Goal: Information Seeking & Learning: Learn about a topic

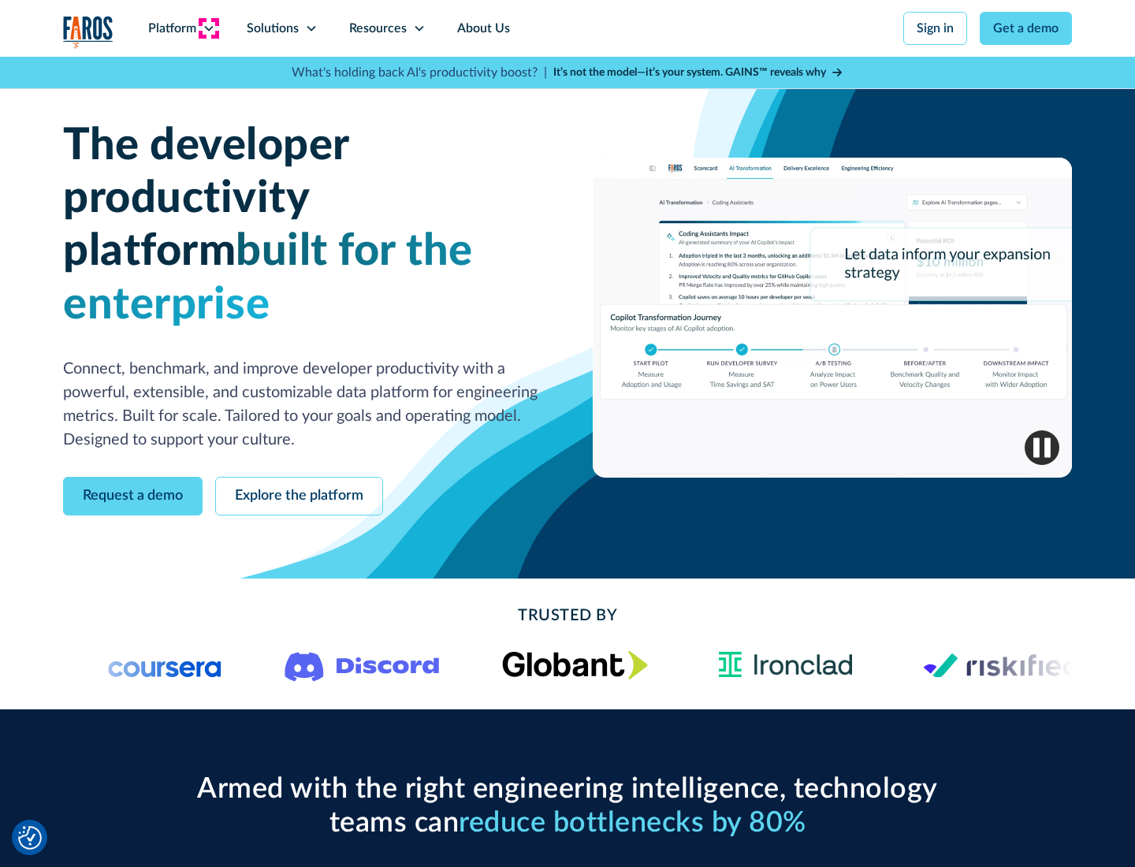
click at [208, 28] on icon at bounding box center [209, 28] width 13 height 13
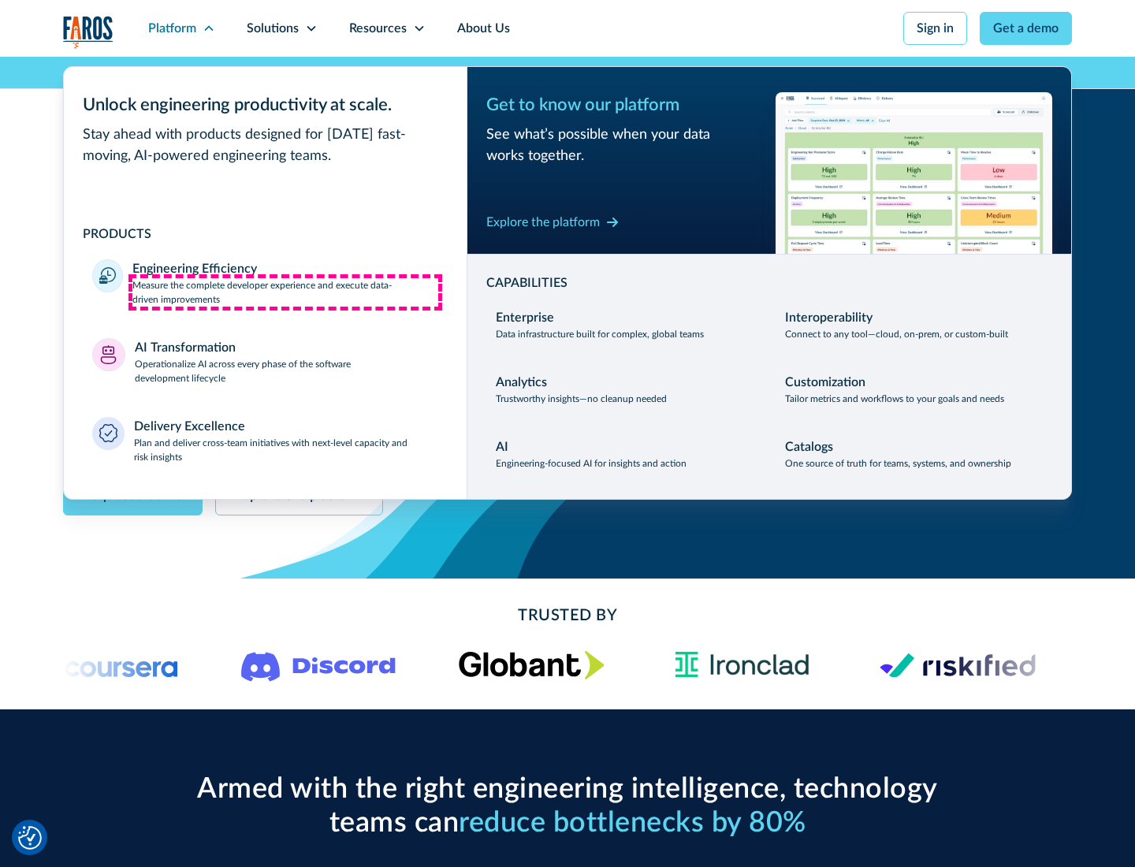
click at [285, 292] on p "Measure the complete developer experience and execute data-driven improvements" at bounding box center [285, 292] width 306 height 28
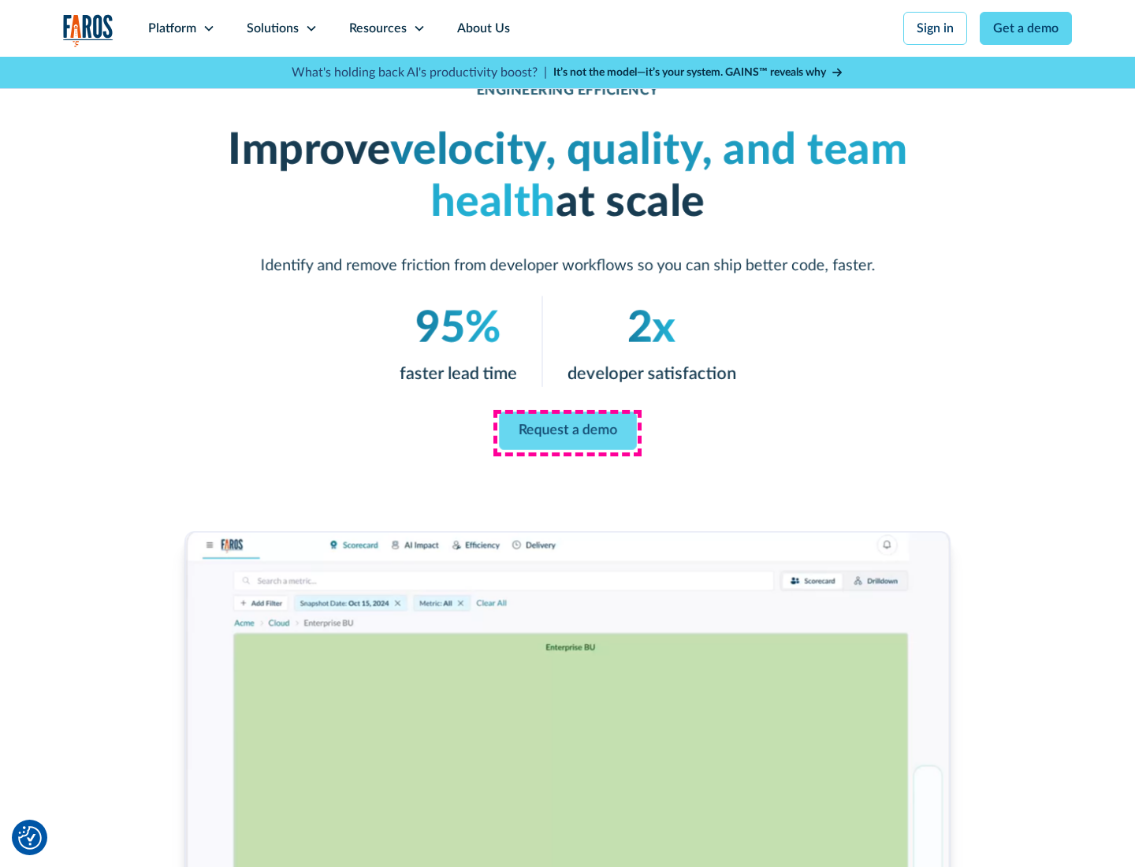
click at [568, 430] on link "Request a demo" at bounding box center [568, 431] width 138 height 38
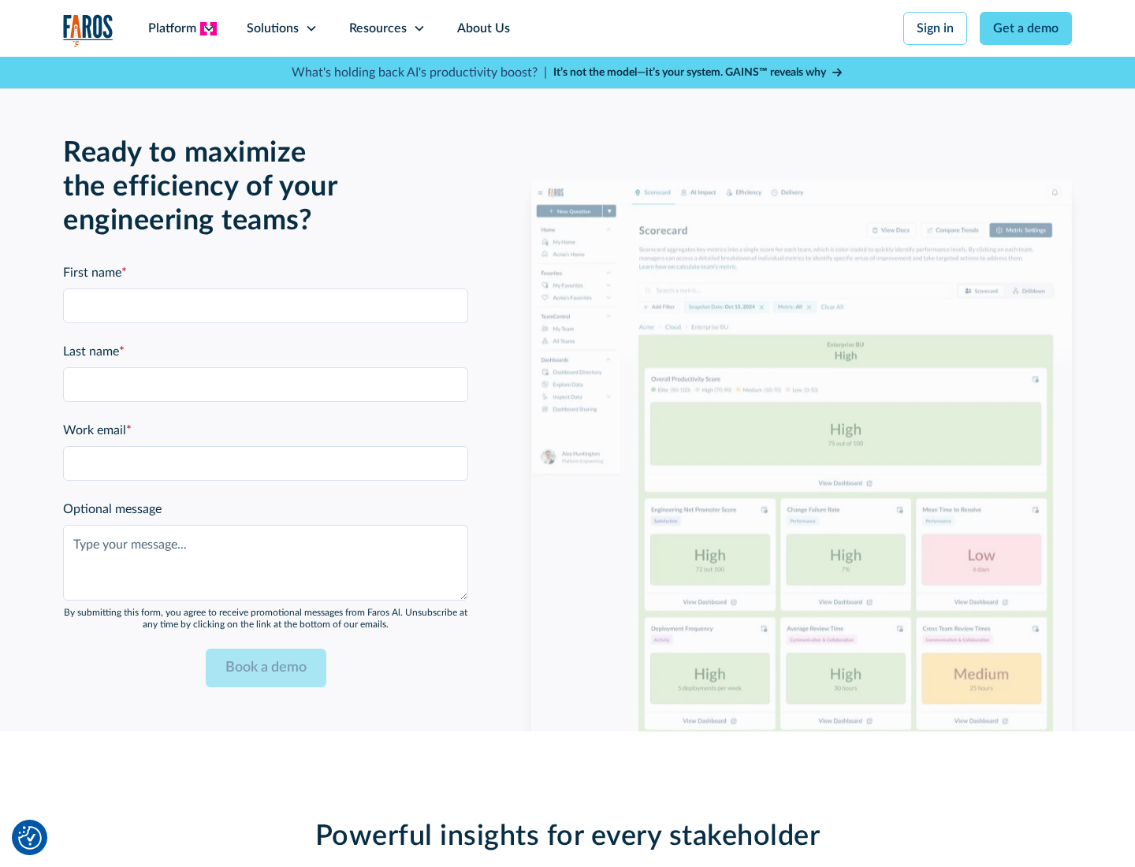
click at [208, 28] on icon at bounding box center [209, 28] width 13 height 13
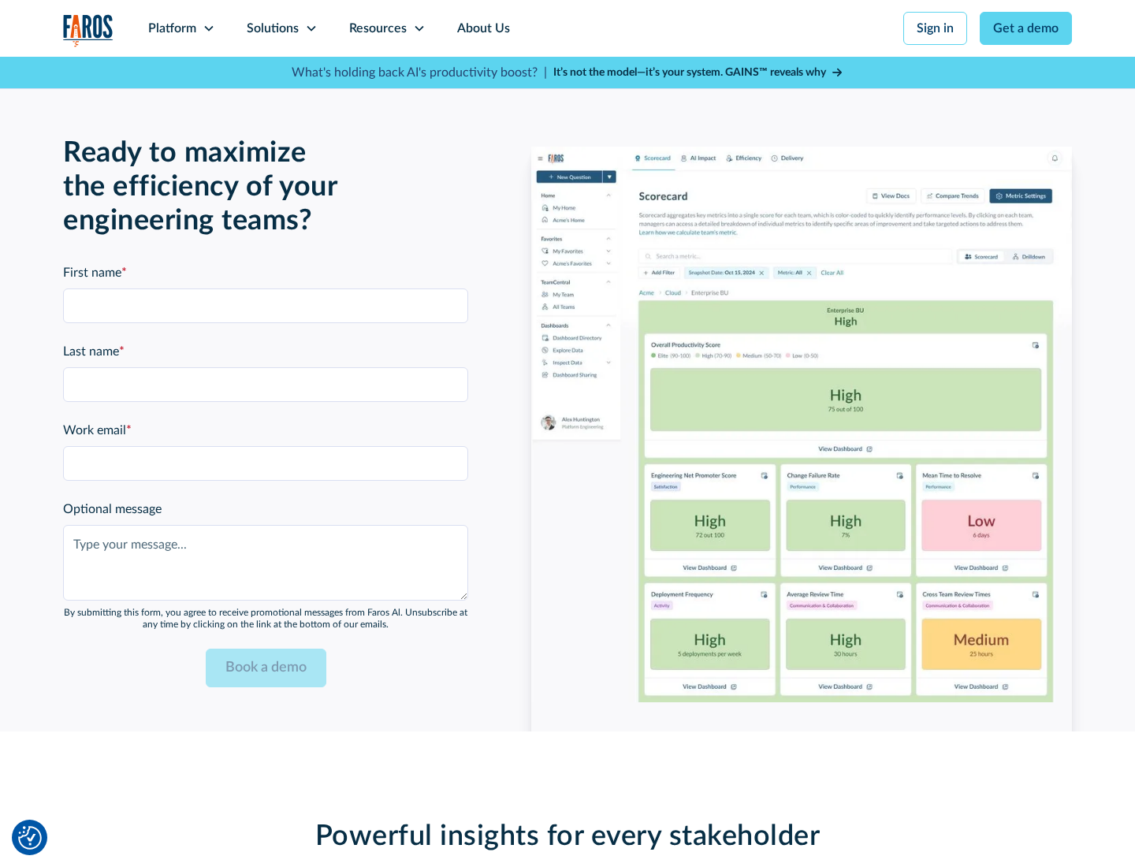
scroll to position [3458, 0]
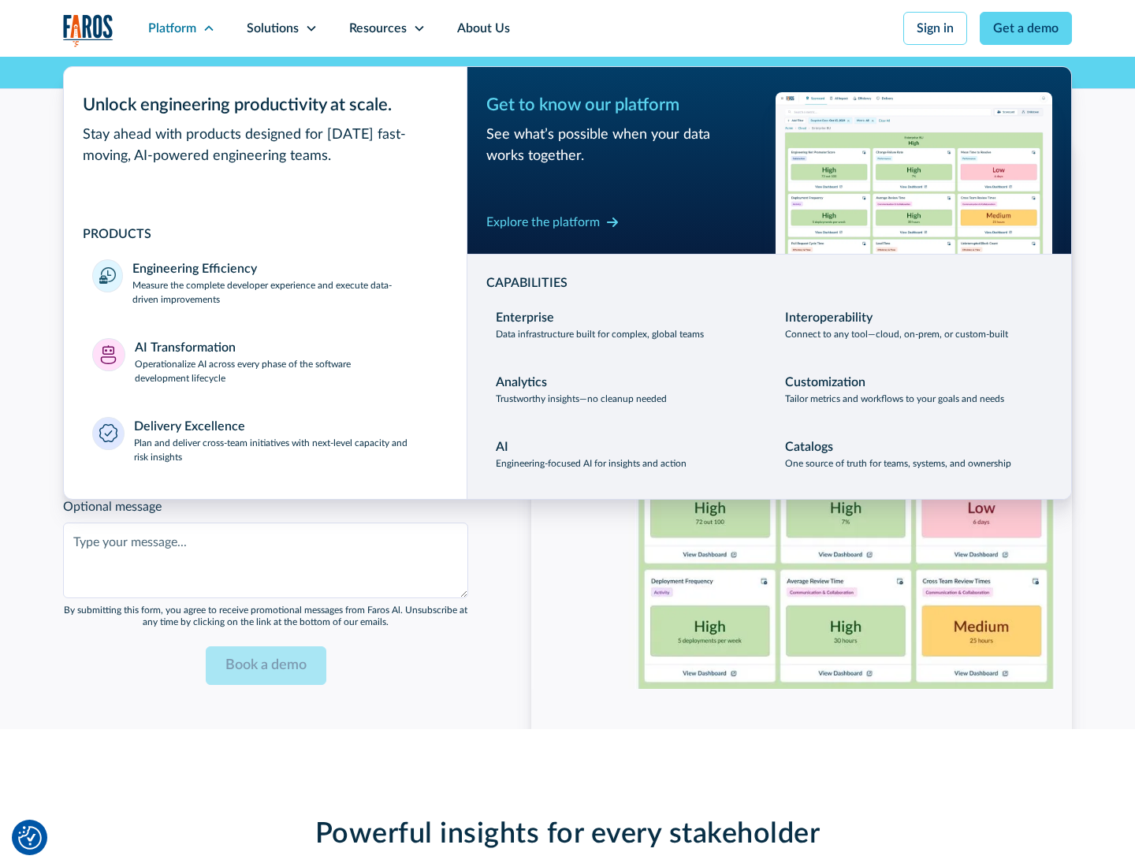
click at [286, 361] on p "Operationalize AI across every phase of the software development lifecycle" at bounding box center [287, 371] width 304 height 28
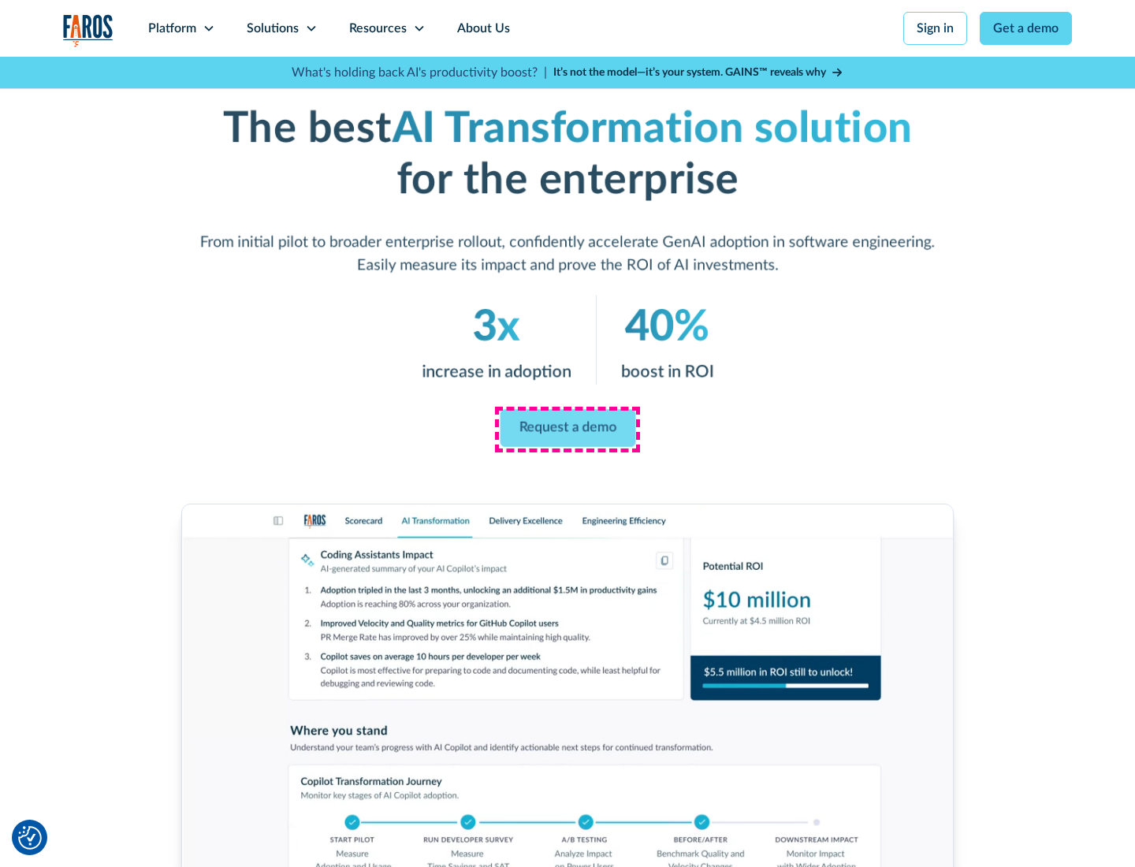
click at [568, 428] on link "Request a demo" at bounding box center [568, 429] width 136 height 38
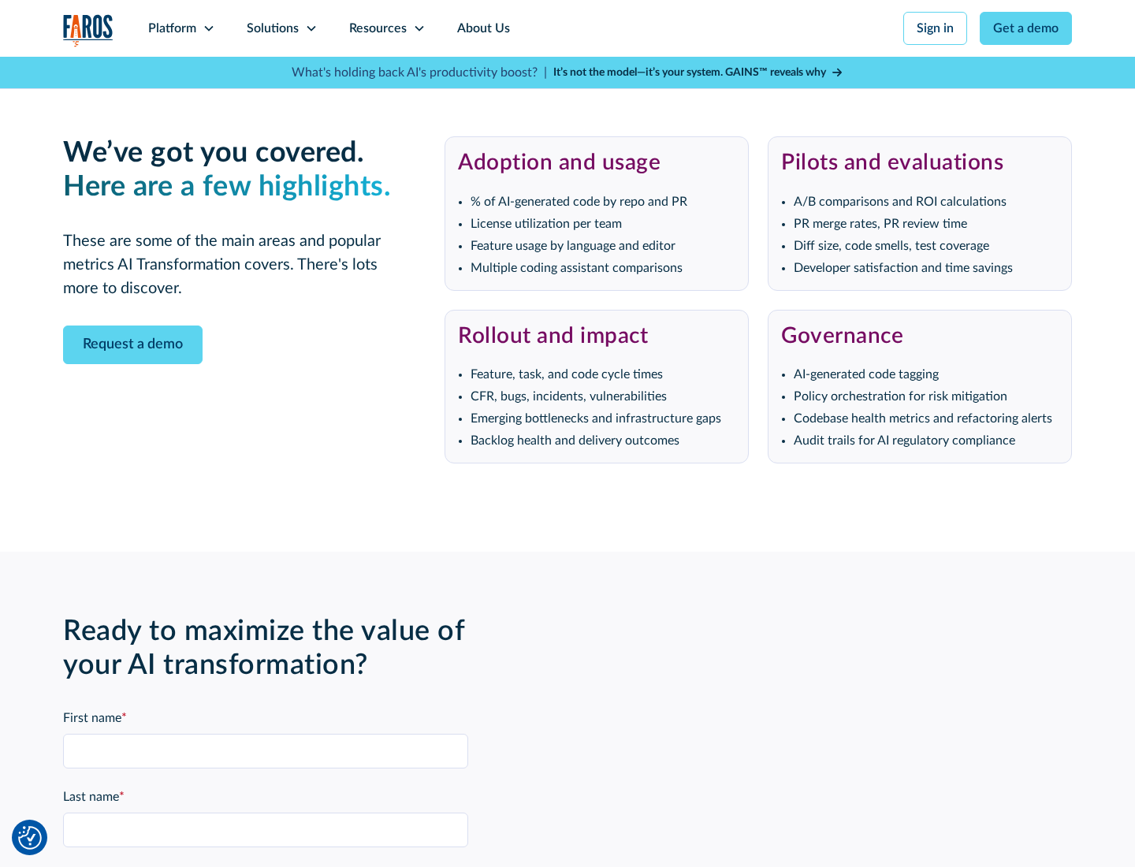
scroll to position [3838, 0]
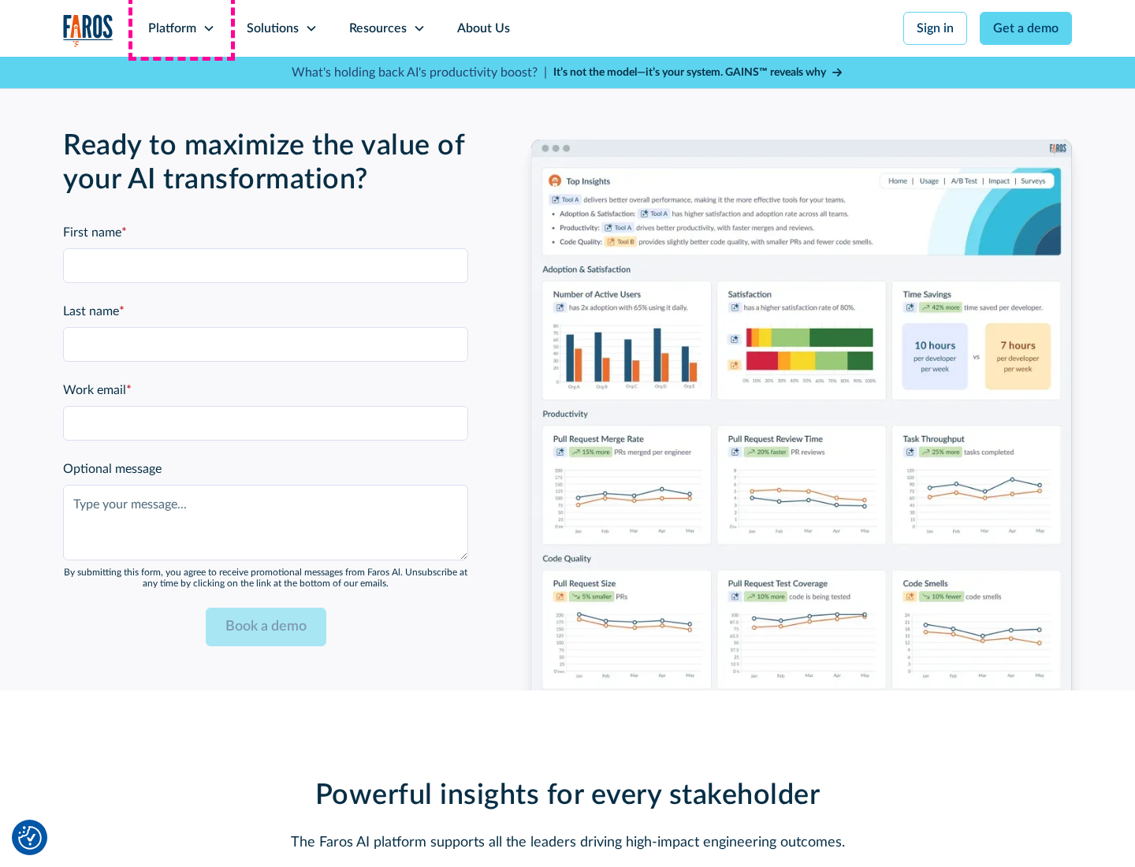
click at [181, 28] on div "Platform" at bounding box center [172, 28] width 48 height 19
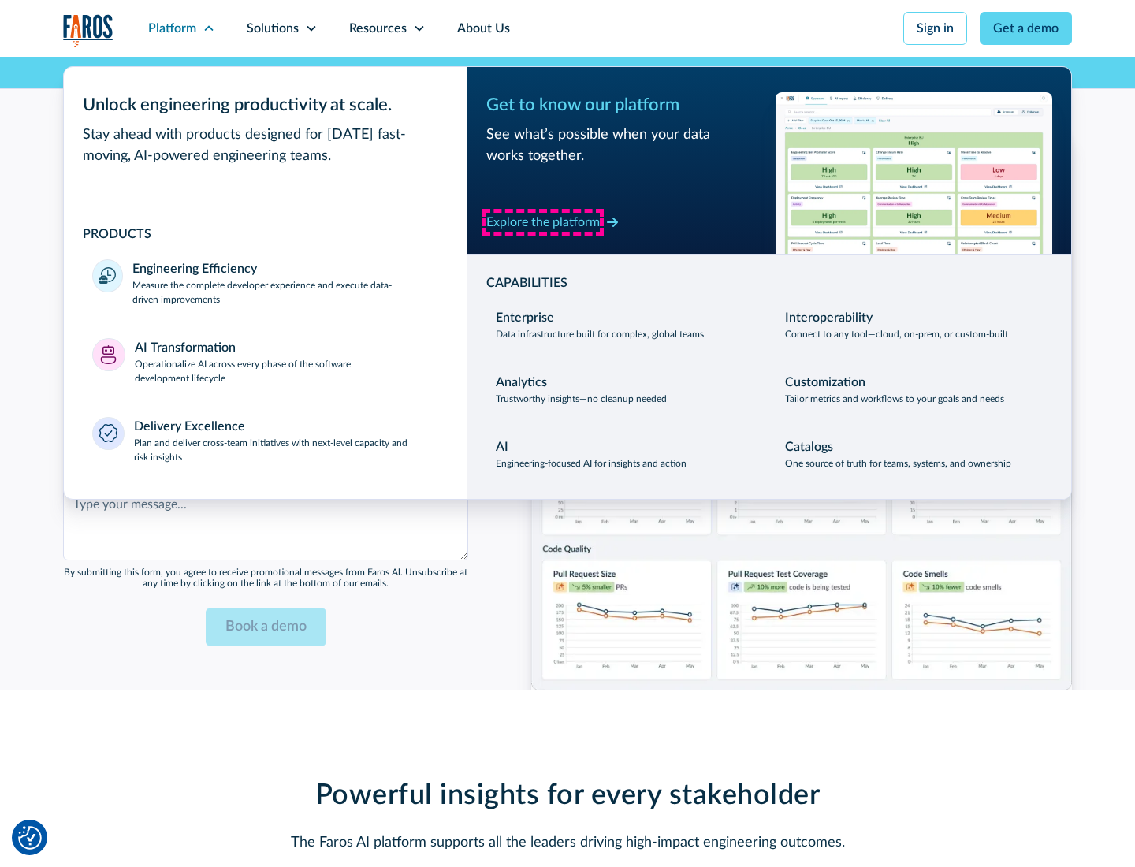
click at [543, 222] on div "Explore the platform" at bounding box center [543, 222] width 114 height 19
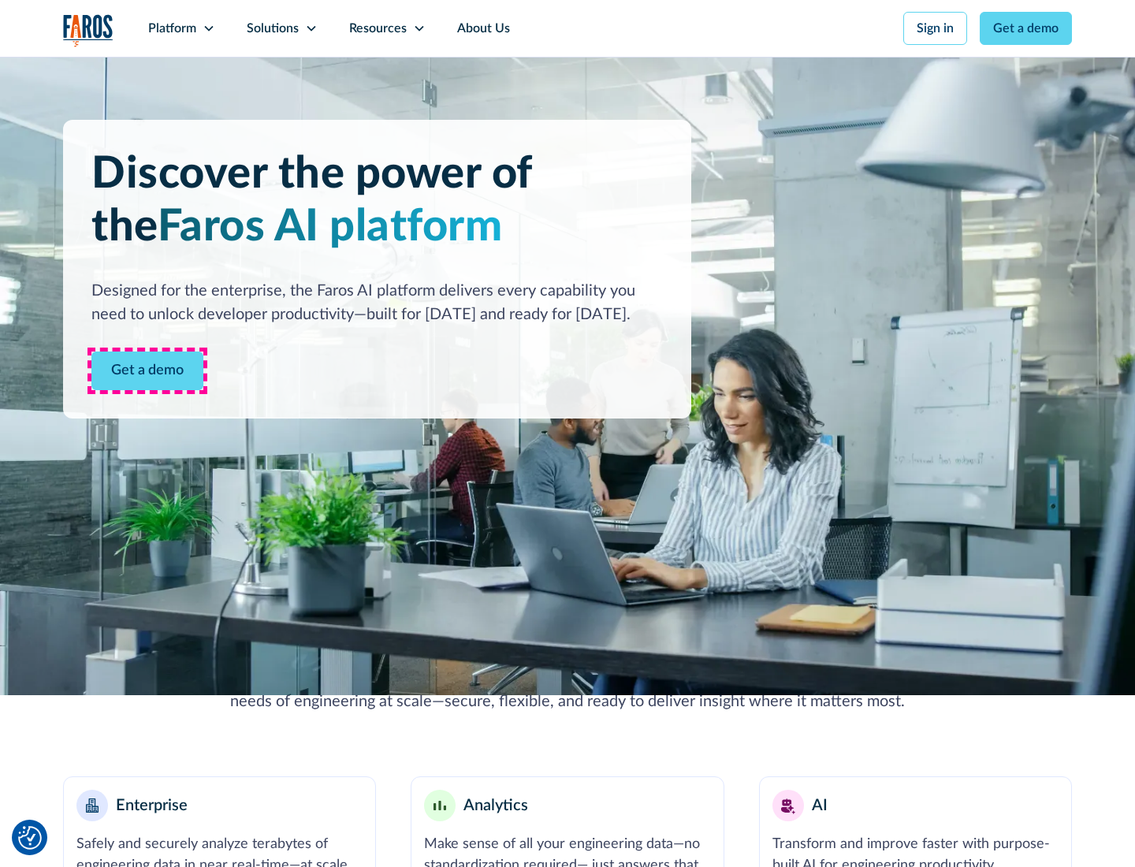
click at [147, 371] on link "Get a demo" at bounding box center [147, 371] width 112 height 39
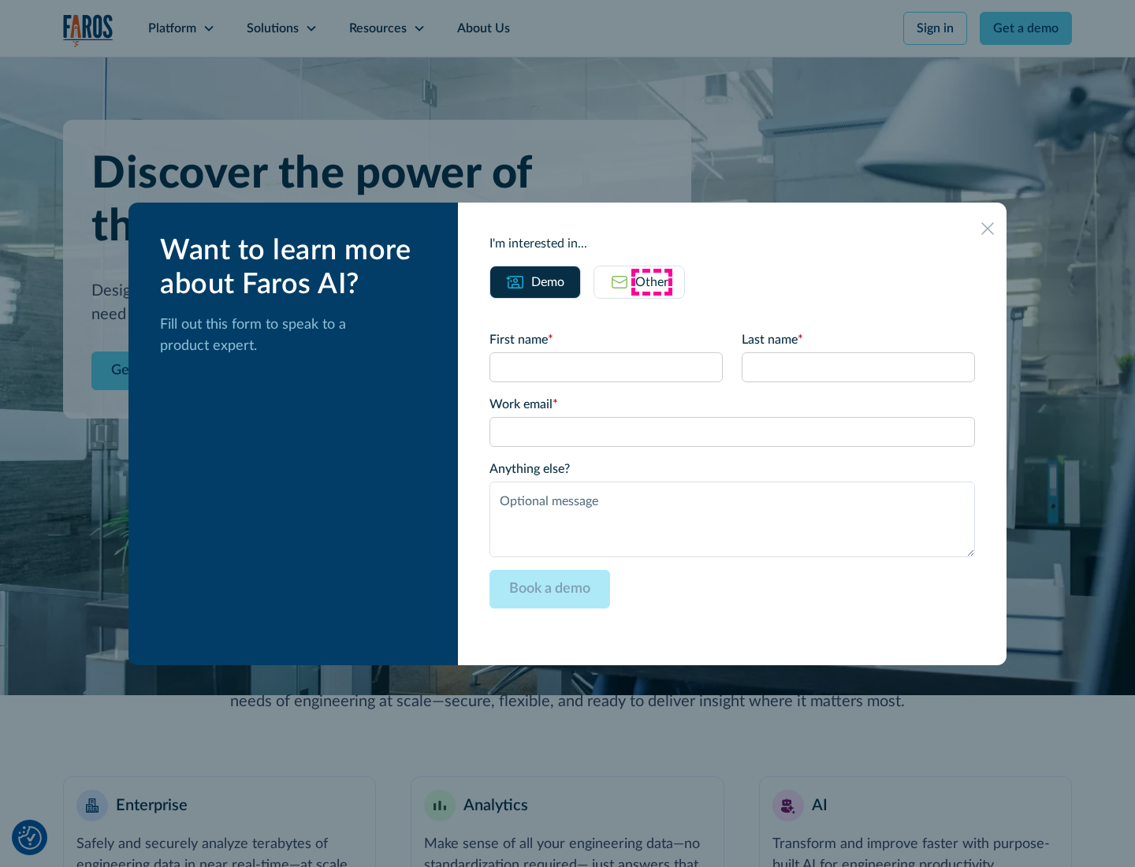
click at [652, 281] on div "Other" at bounding box center [651, 282] width 33 height 19
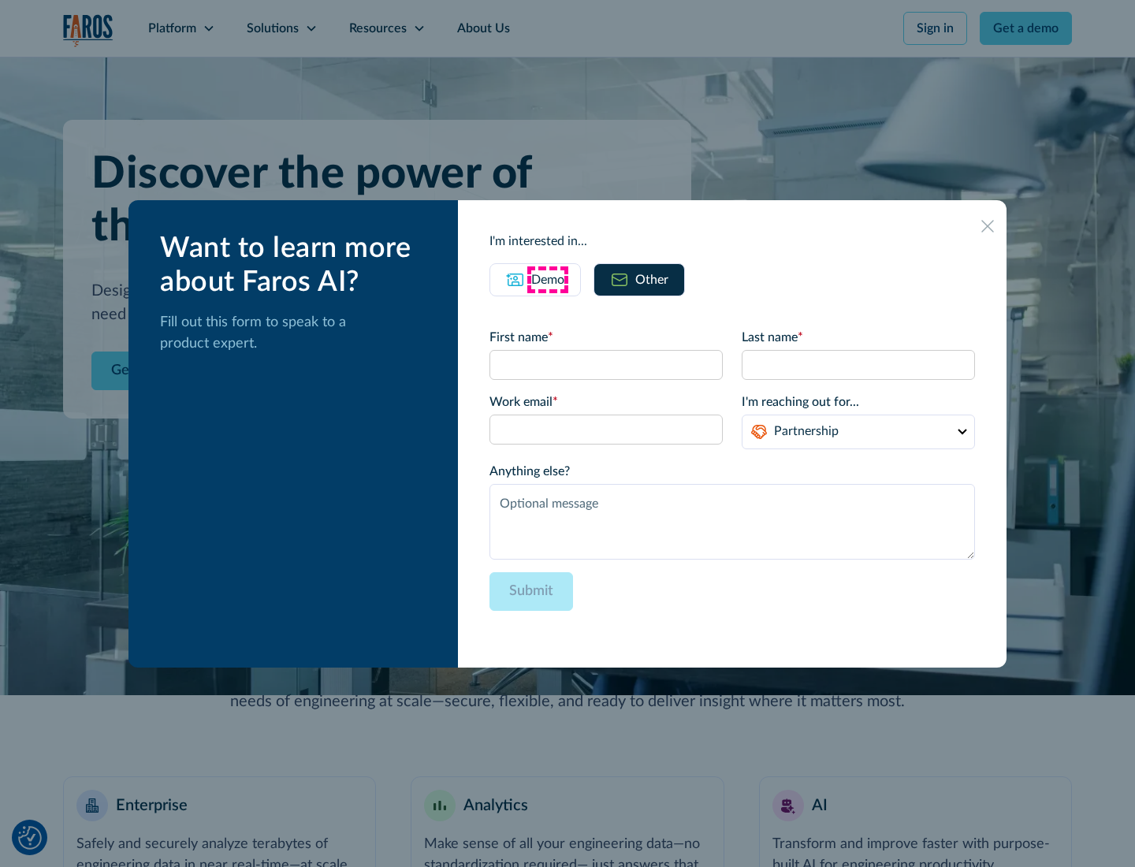
click at [548, 279] on div "Demo" at bounding box center [547, 279] width 33 height 19
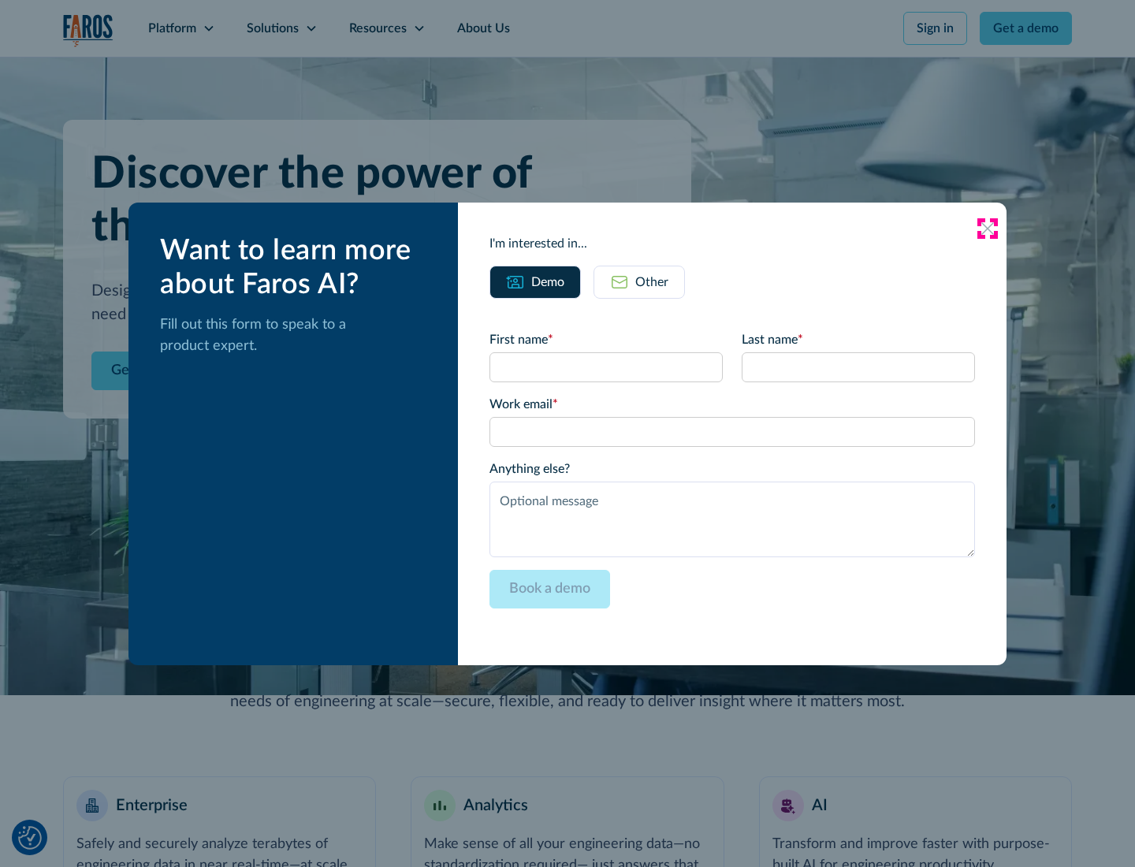
click at [988, 228] on icon at bounding box center [987, 228] width 13 height 13
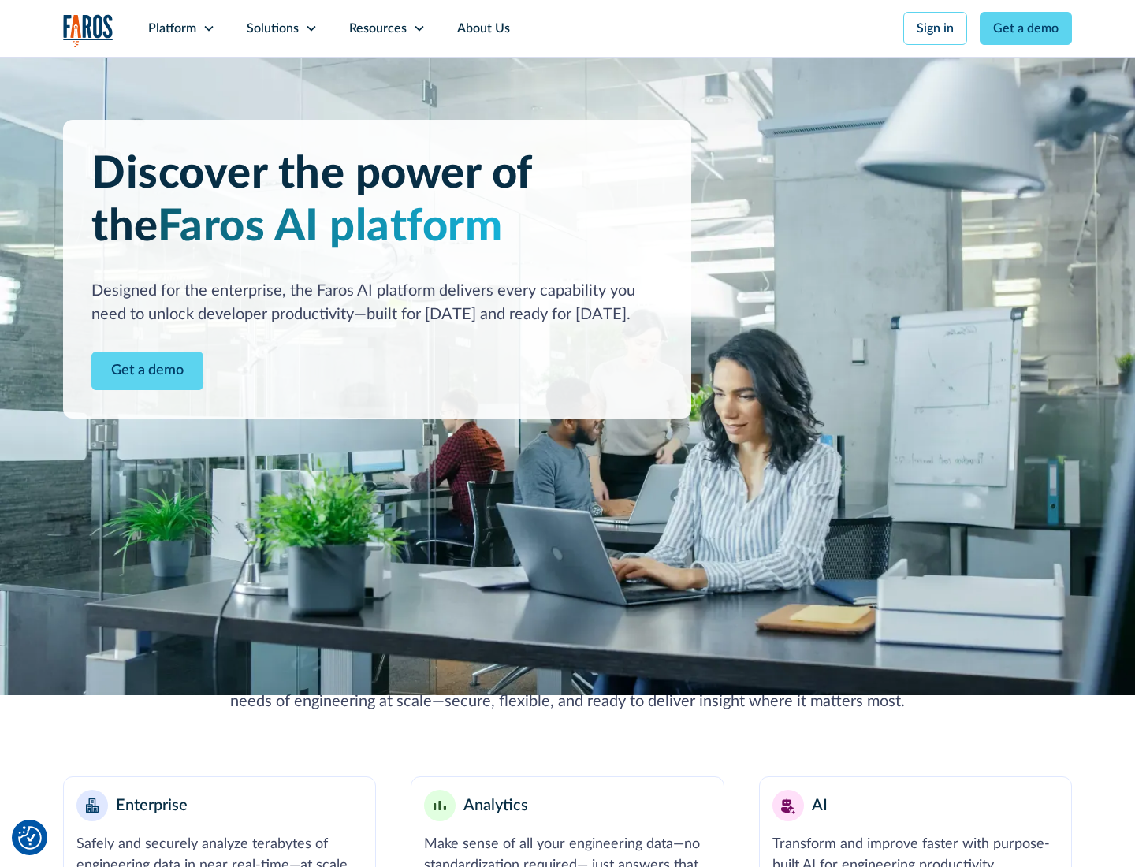
click at [208, 28] on icon at bounding box center [209, 28] width 13 height 13
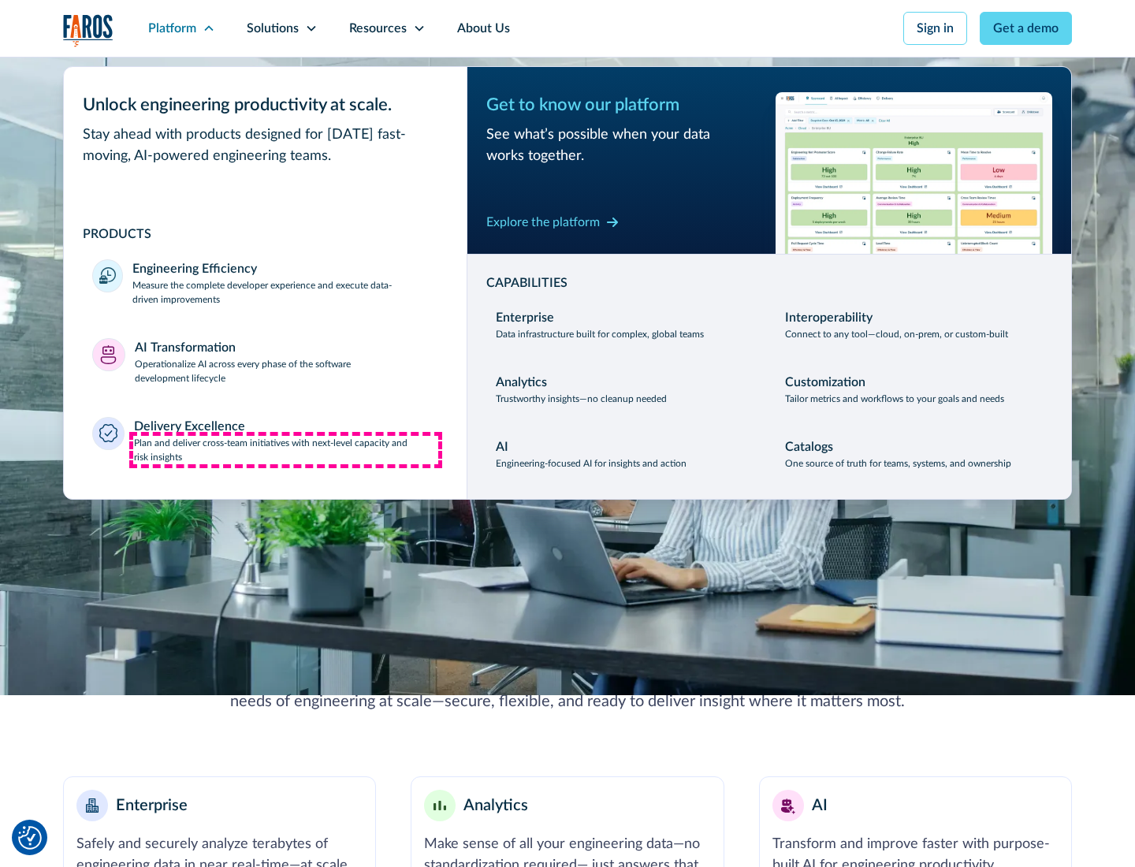
click at [285, 449] on p "Plan and deliver cross-team initiatives with next-level capacity and risk insig…" at bounding box center [286, 450] width 305 height 28
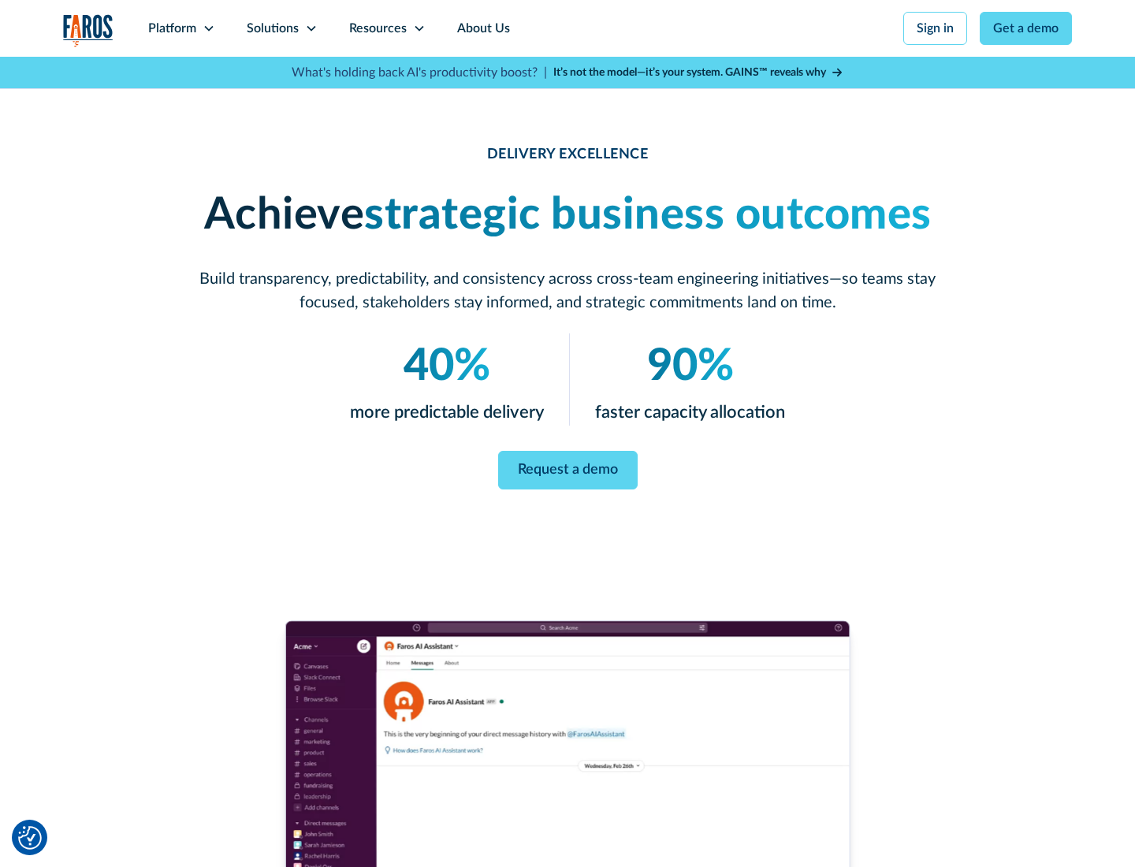
click at [311, 28] on icon at bounding box center [311, 28] width 13 height 13
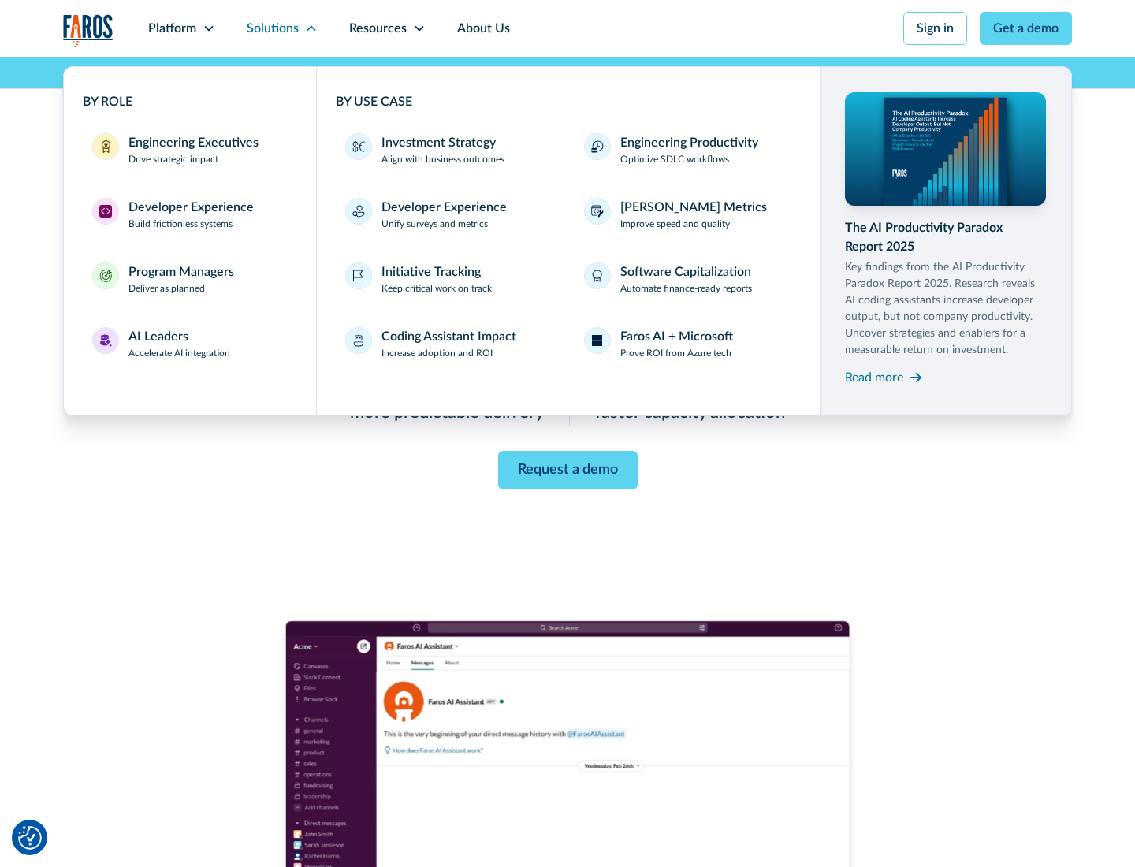
click at [189, 150] on div "Engineering Executives" at bounding box center [193, 142] width 130 height 19
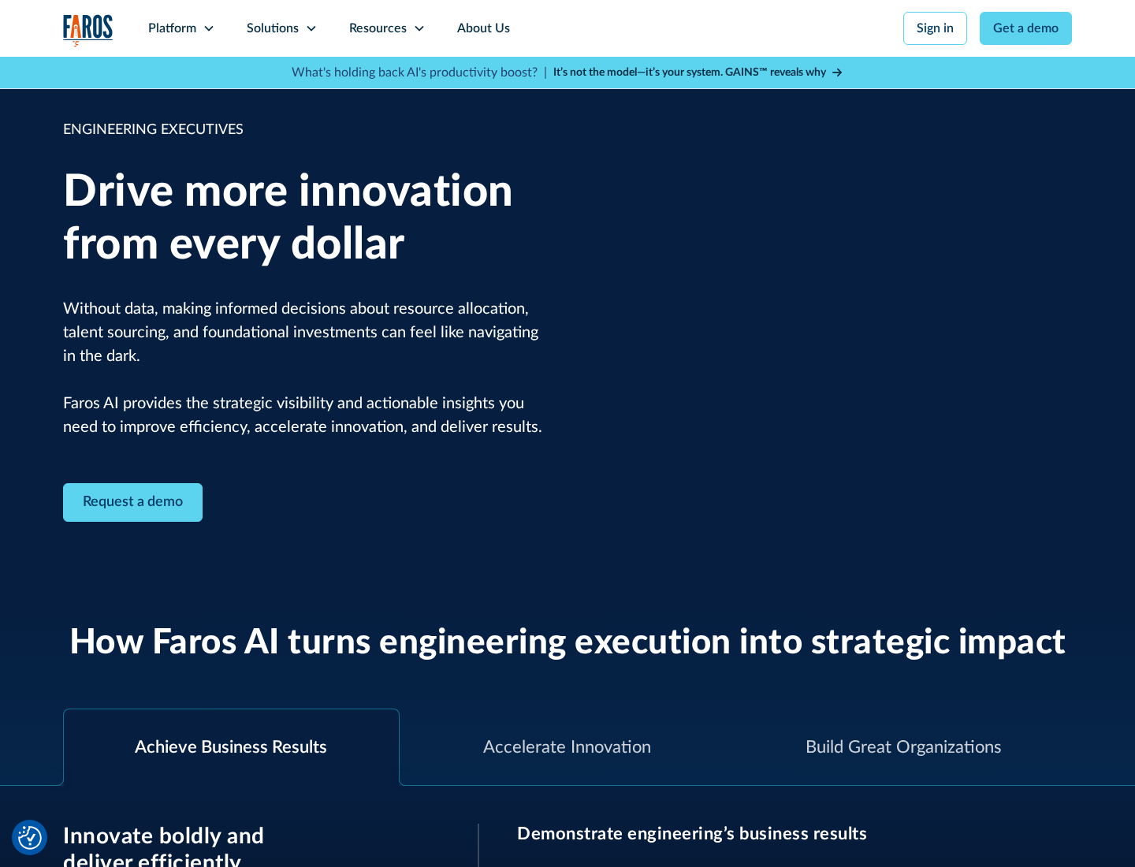
click at [311, 28] on icon at bounding box center [311, 28] width 13 height 13
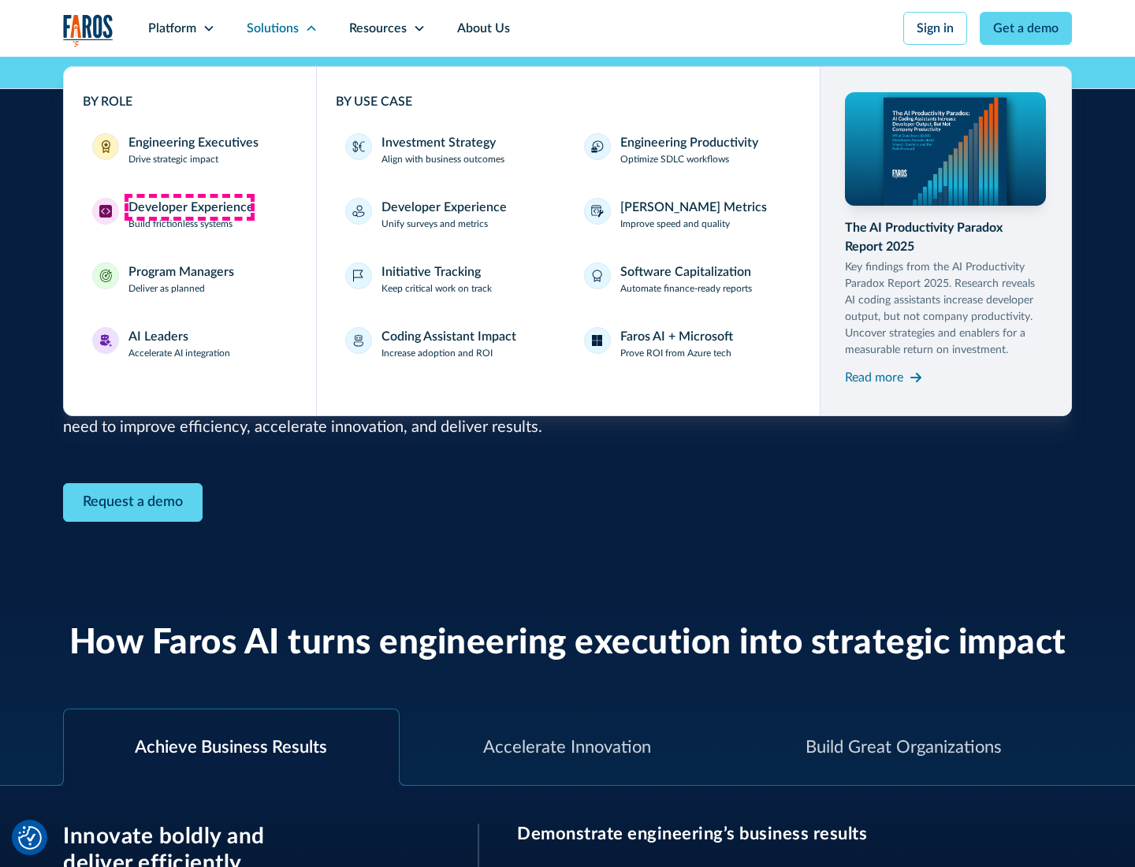
click at [189, 207] on div "Developer Experience" at bounding box center [190, 207] width 125 height 19
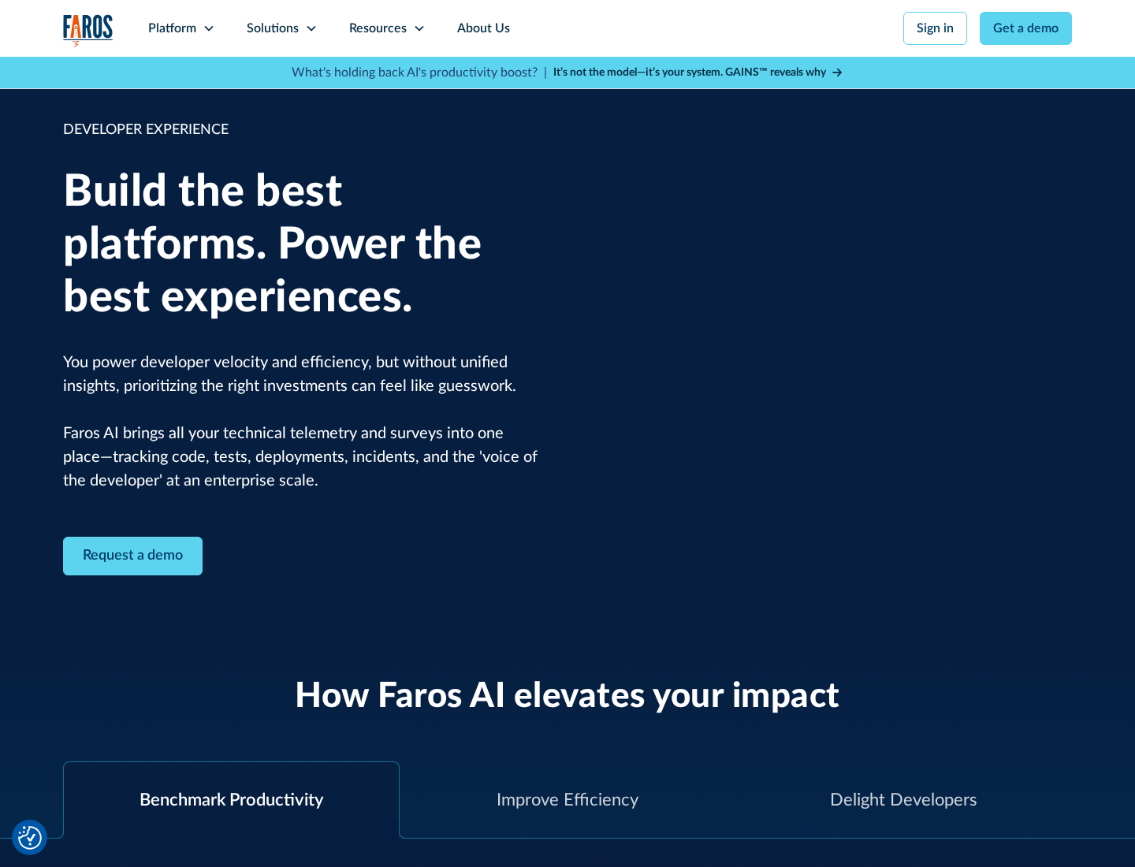
click at [281, 28] on div "Solutions" at bounding box center [273, 28] width 52 height 19
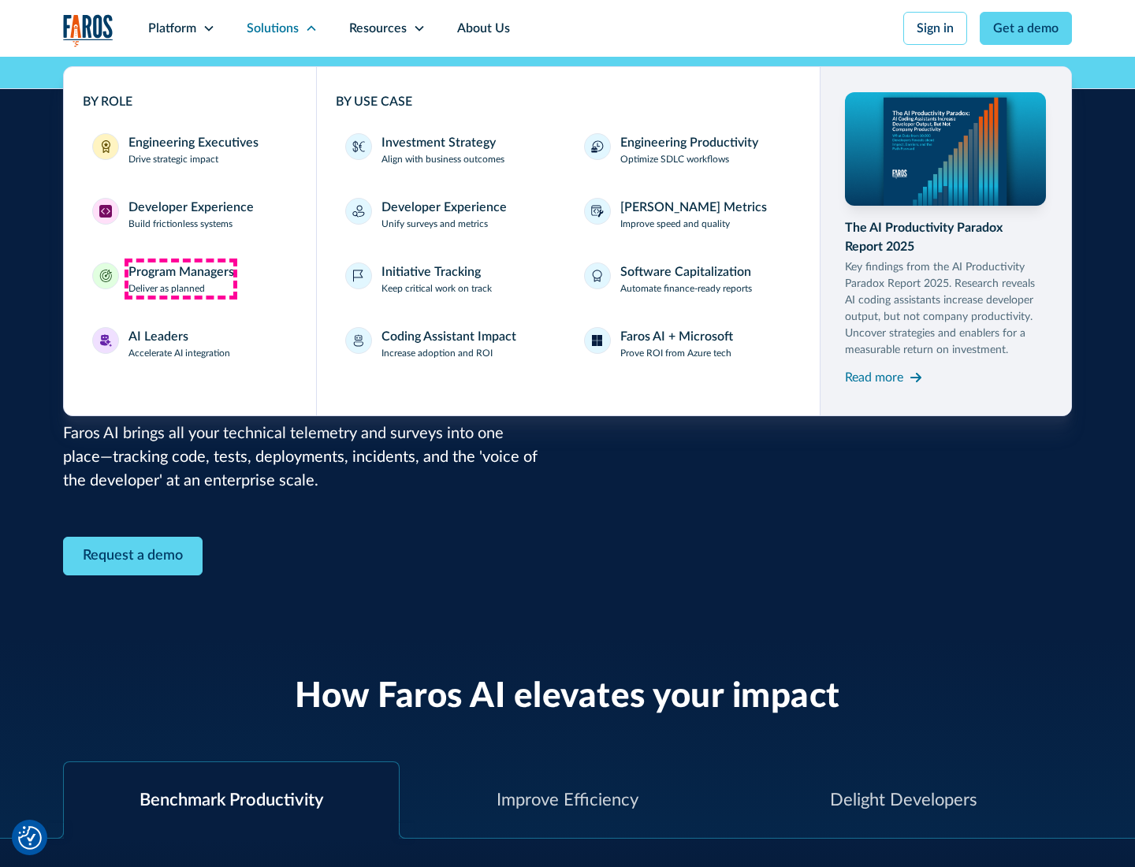
click at [181, 279] on div "Program Managers" at bounding box center [181, 272] width 106 height 19
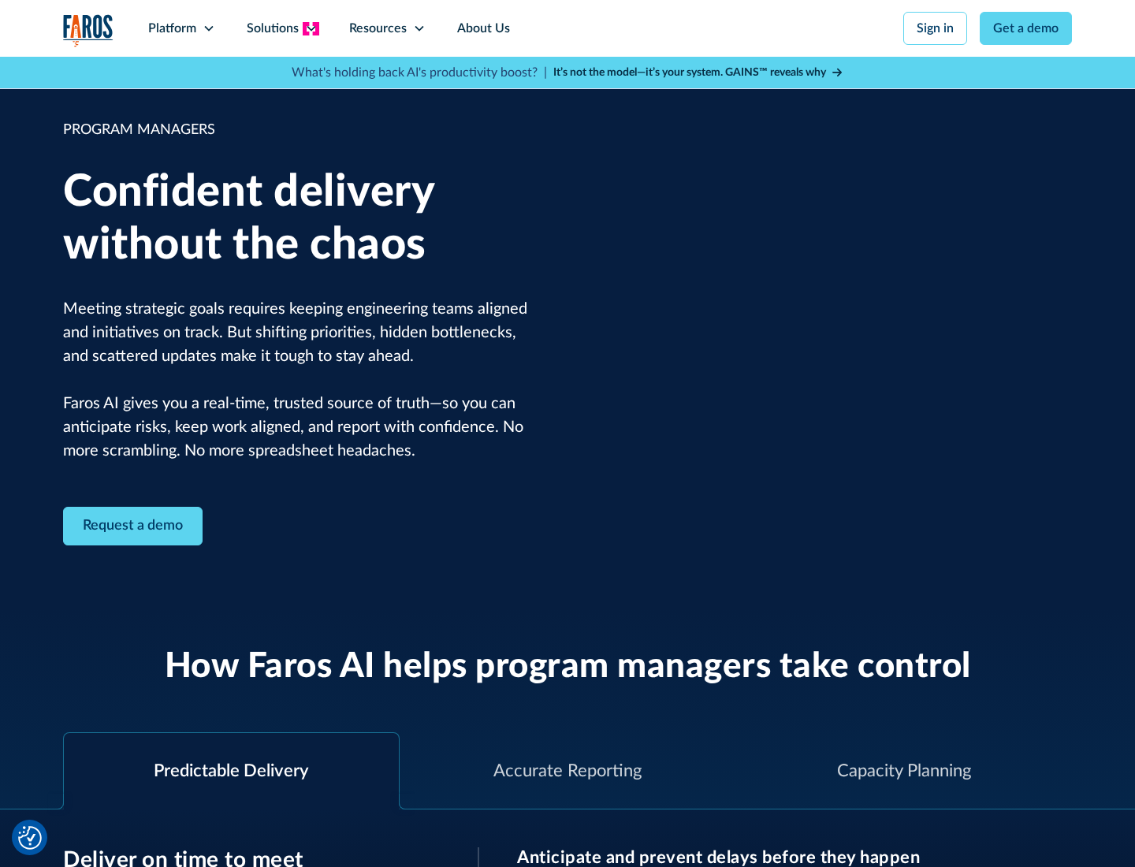
click at [311, 28] on icon at bounding box center [311, 28] width 13 height 13
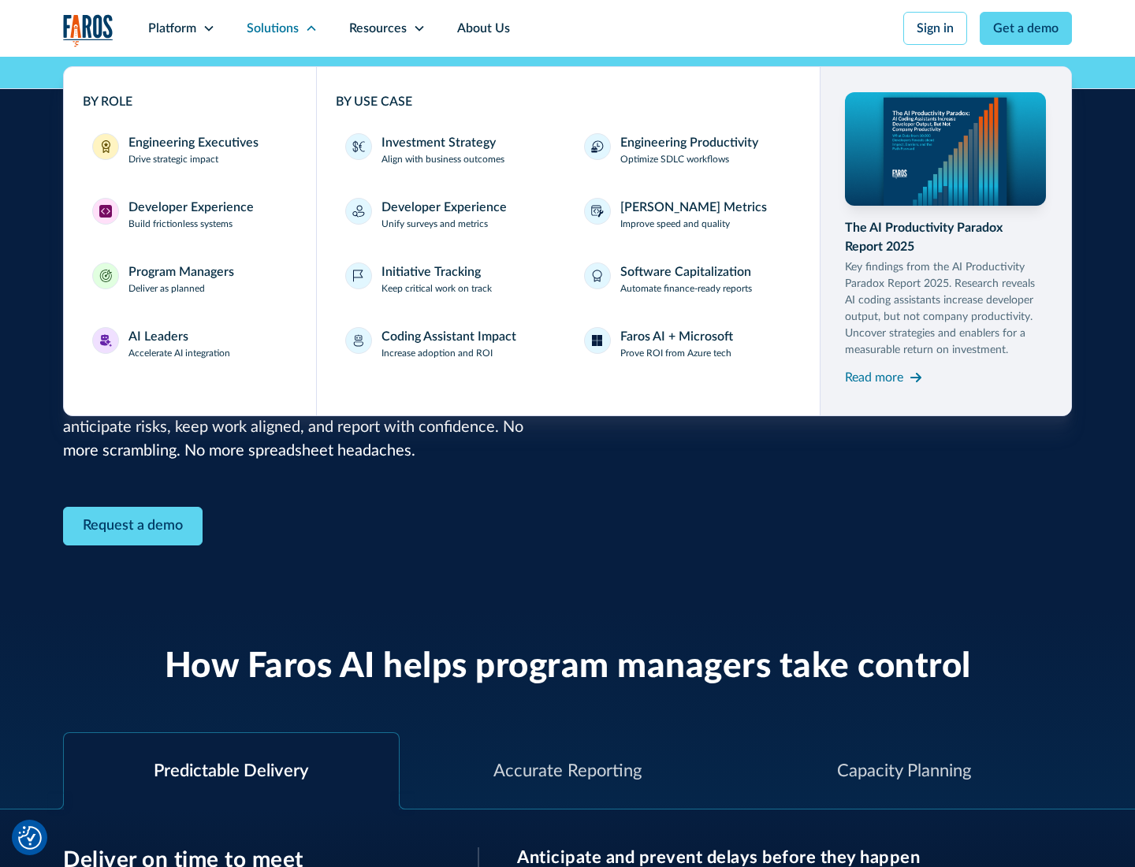
click at [180, 344] on div "AI Leaders" at bounding box center [158, 336] width 60 height 19
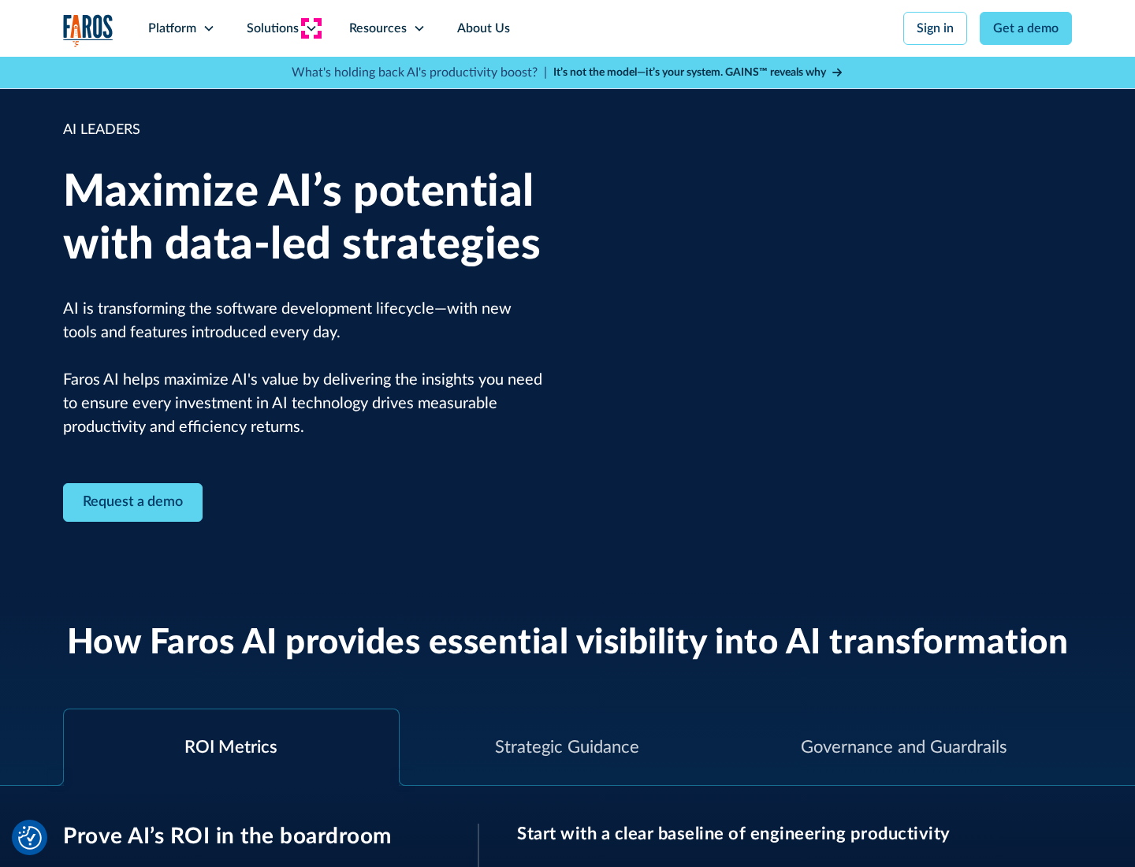
click at [311, 28] on icon at bounding box center [311, 28] width 13 height 13
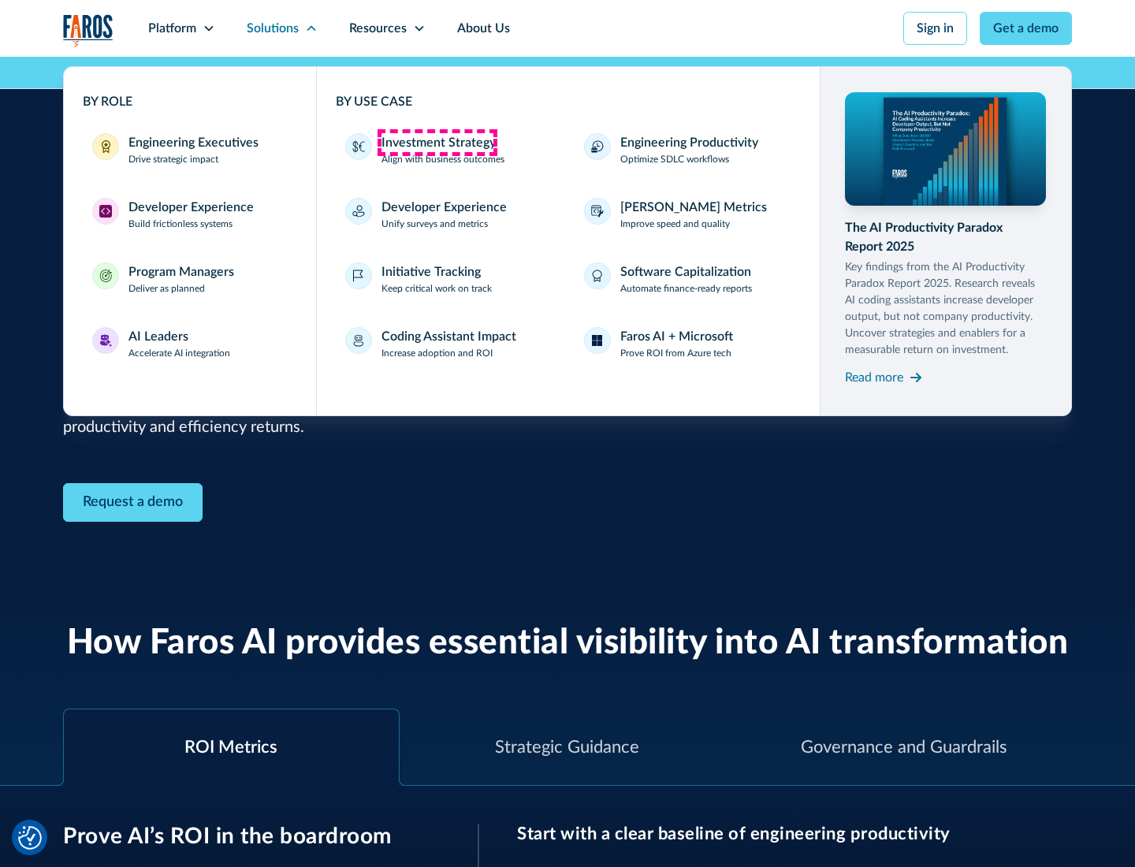
click at [437, 143] on div "Investment Strategy" at bounding box center [439, 142] width 114 height 19
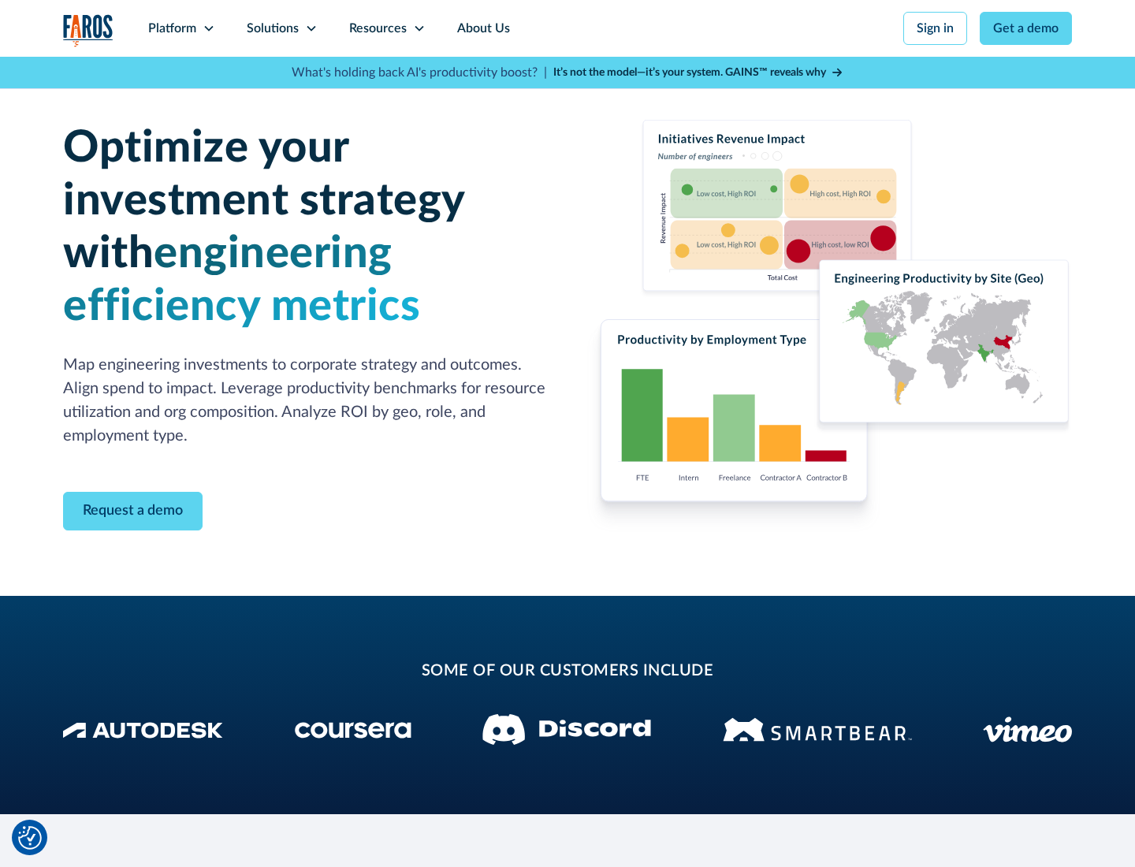
click at [311, 28] on icon at bounding box center [311, 28] width 13 height 13
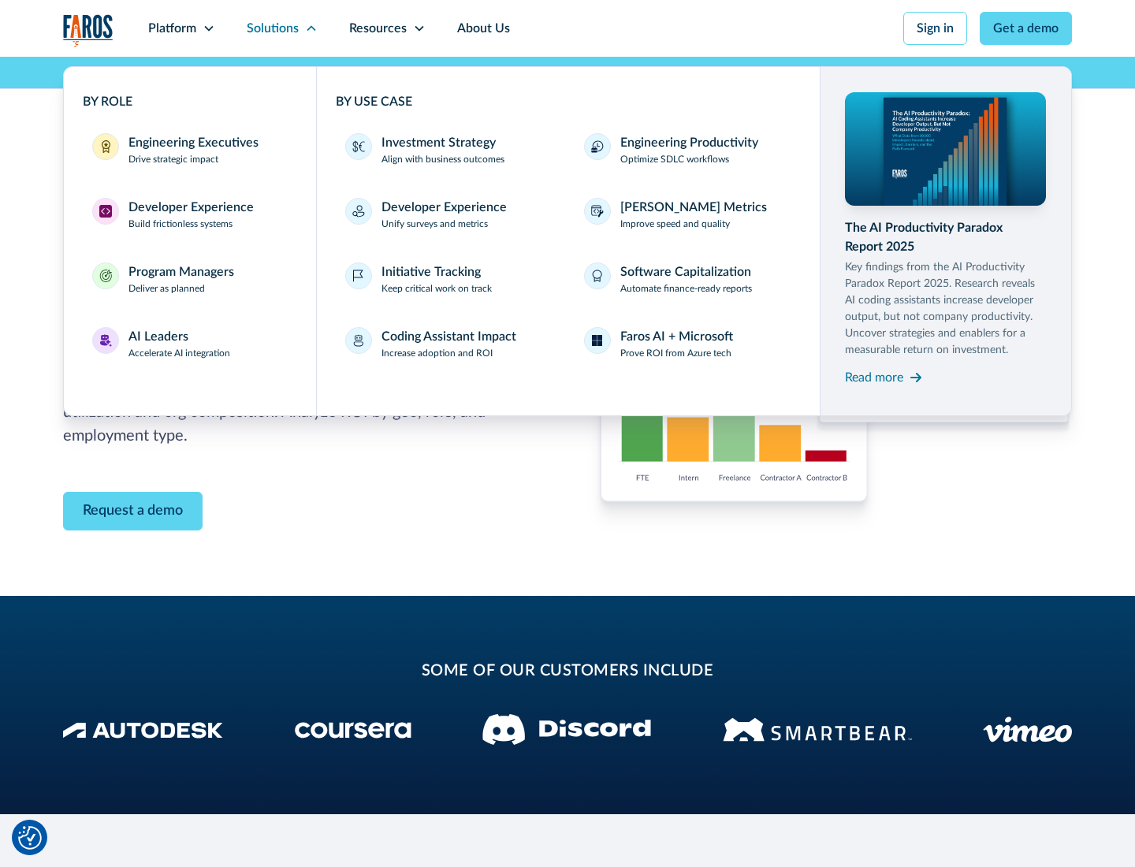
click at [676, 353] on p "Prove ROI from Azure tech" at bounding box center [675, 353] width 111 height 14
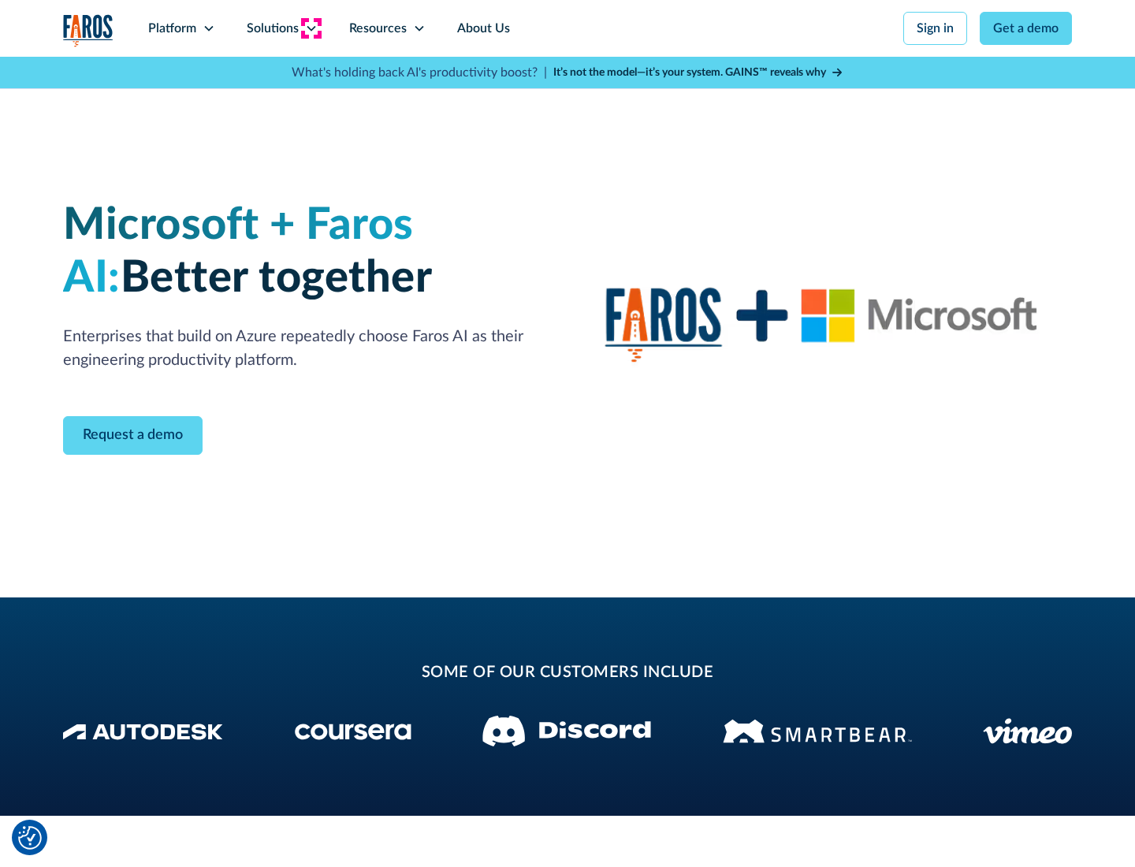
click at [311, 28] on icon at bounding box center [311, 28] width 13 height 13
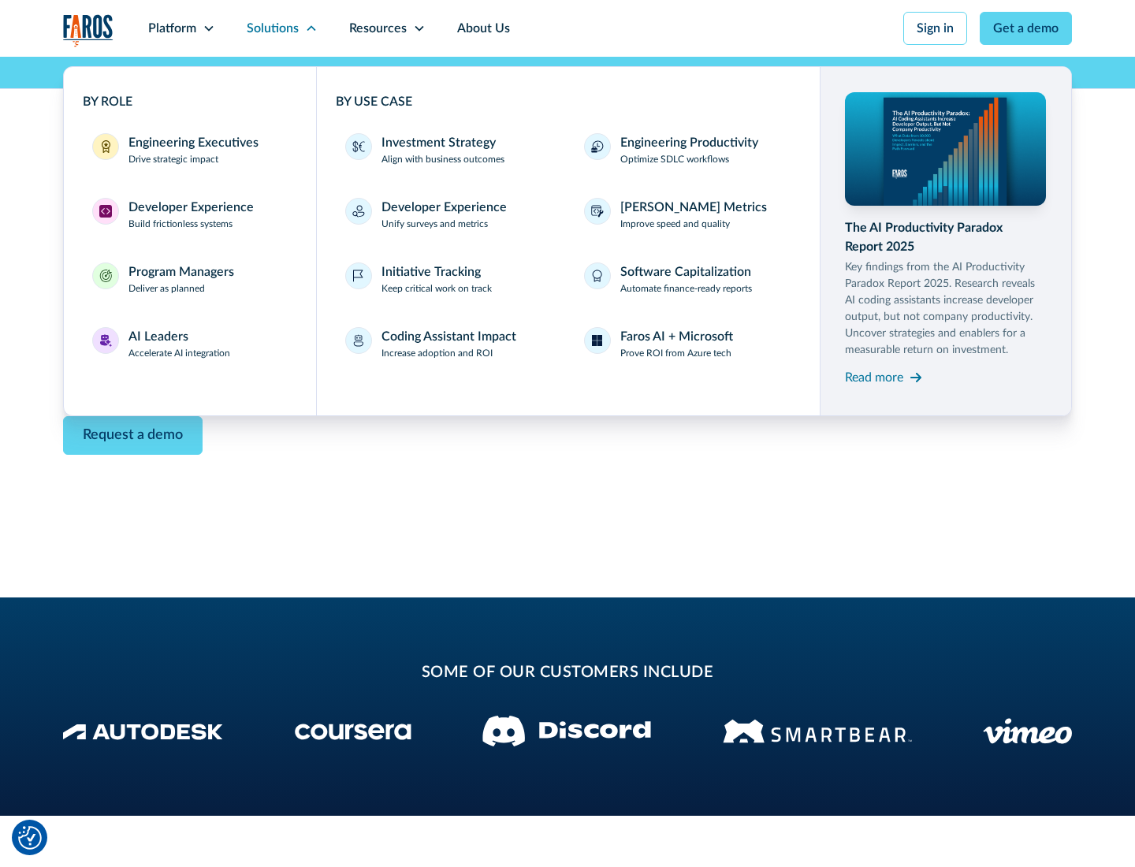
click at [874, 377] on div "Read more" at bounding box center [874, 377] width 58 height 19
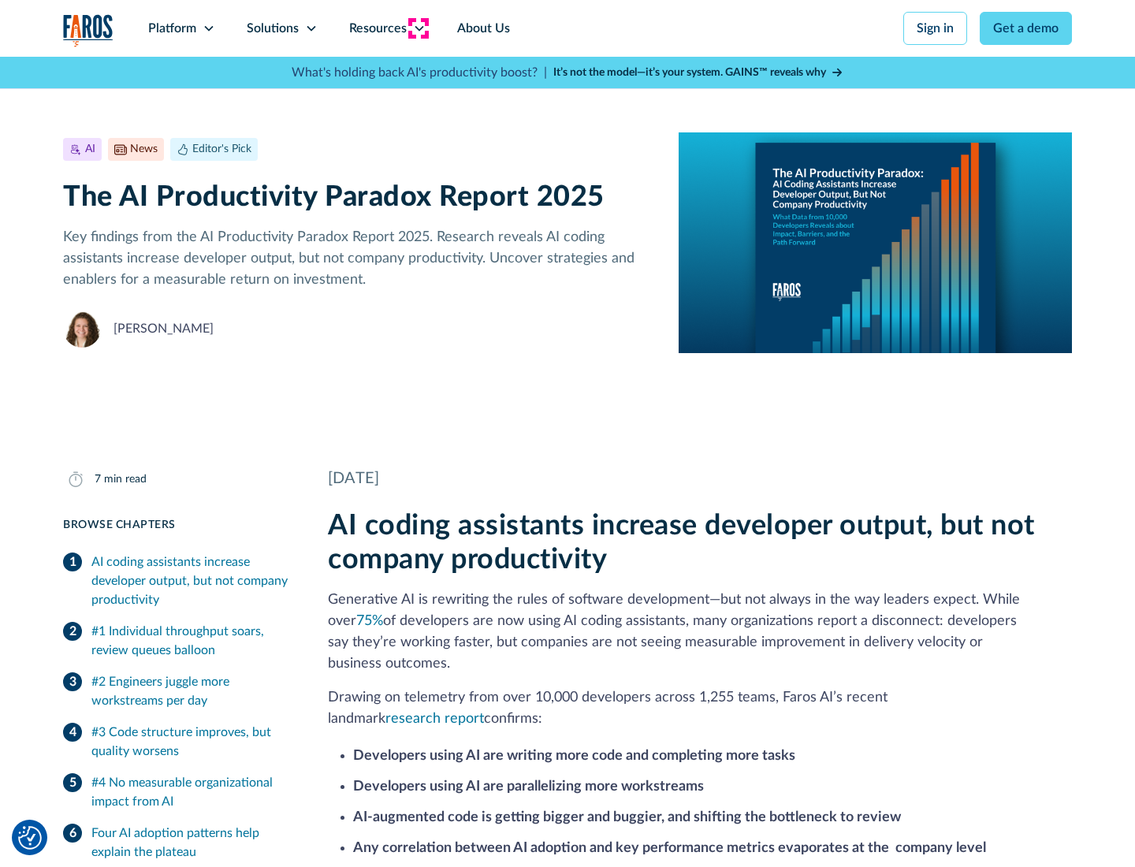
click at [418, 28] on icon at bounding box center [419, 28] width 13 height 13
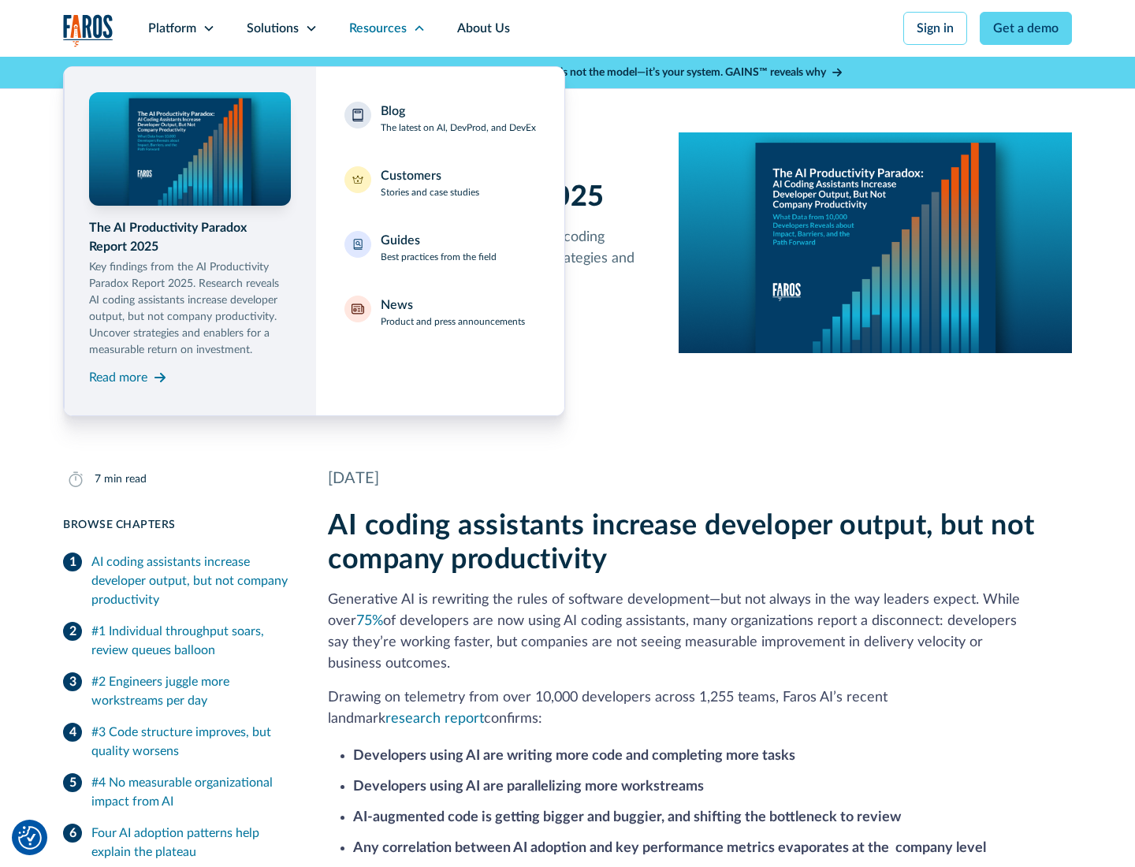
click at [458, 118] on div "Blog The latest on AI, DevProd, and DevEx" at bounding box center [458, 118] width 155 height 33
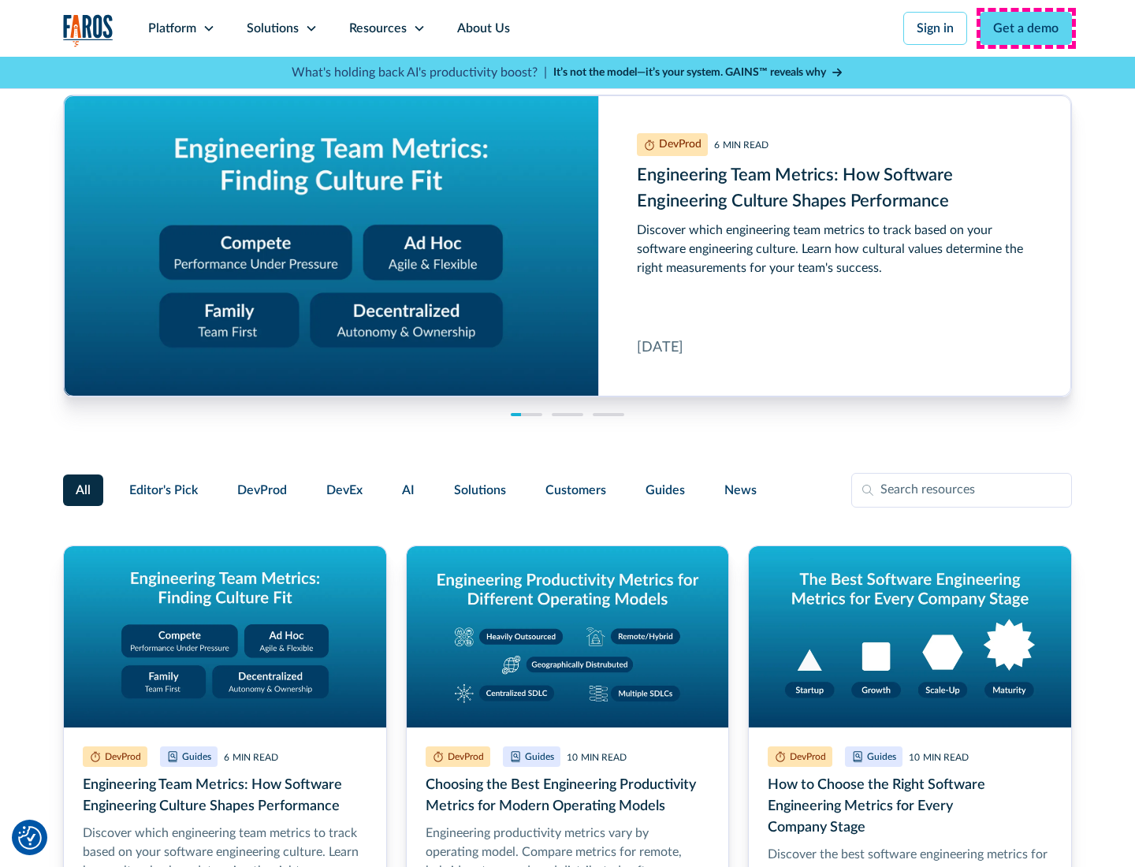
click at [1026, 28] on link "Get a demo" at bounding box center [1026, 28] width 92 height 33
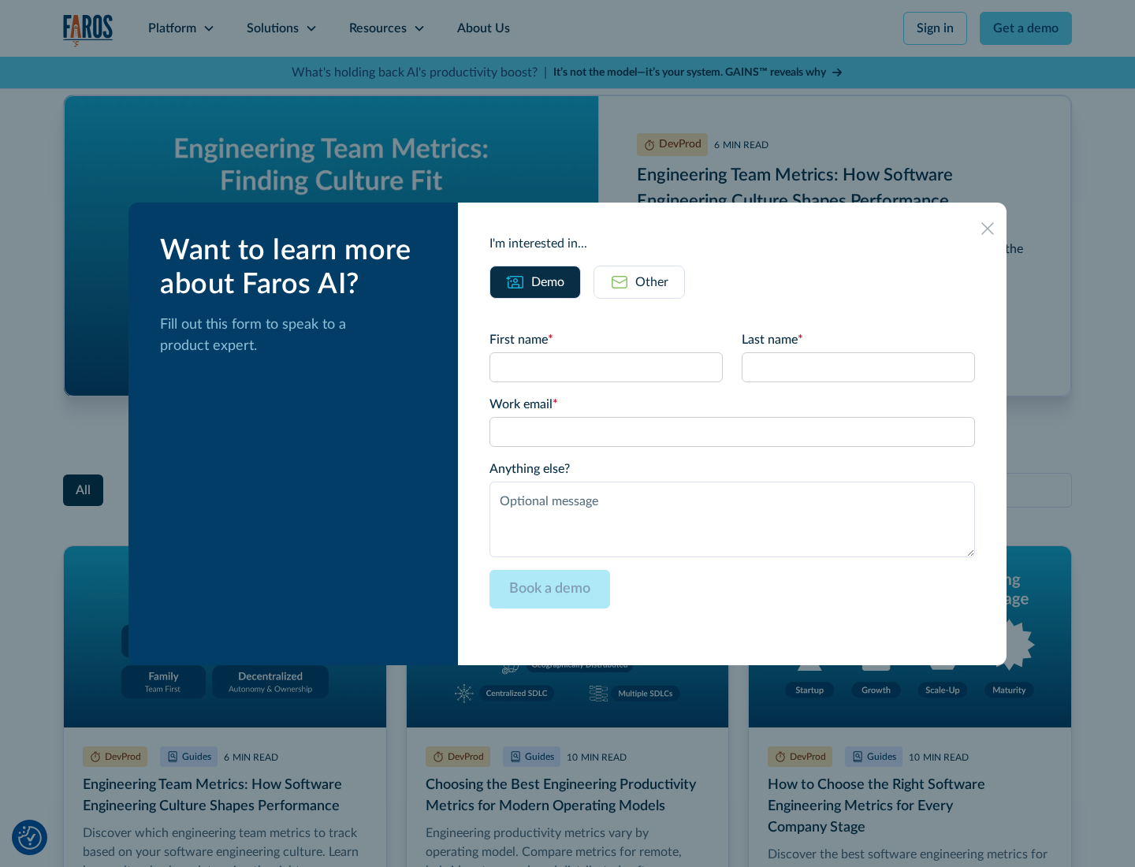
click at [639, 281] on div "Other" at bounding box center [651, 282] width 33 height 19
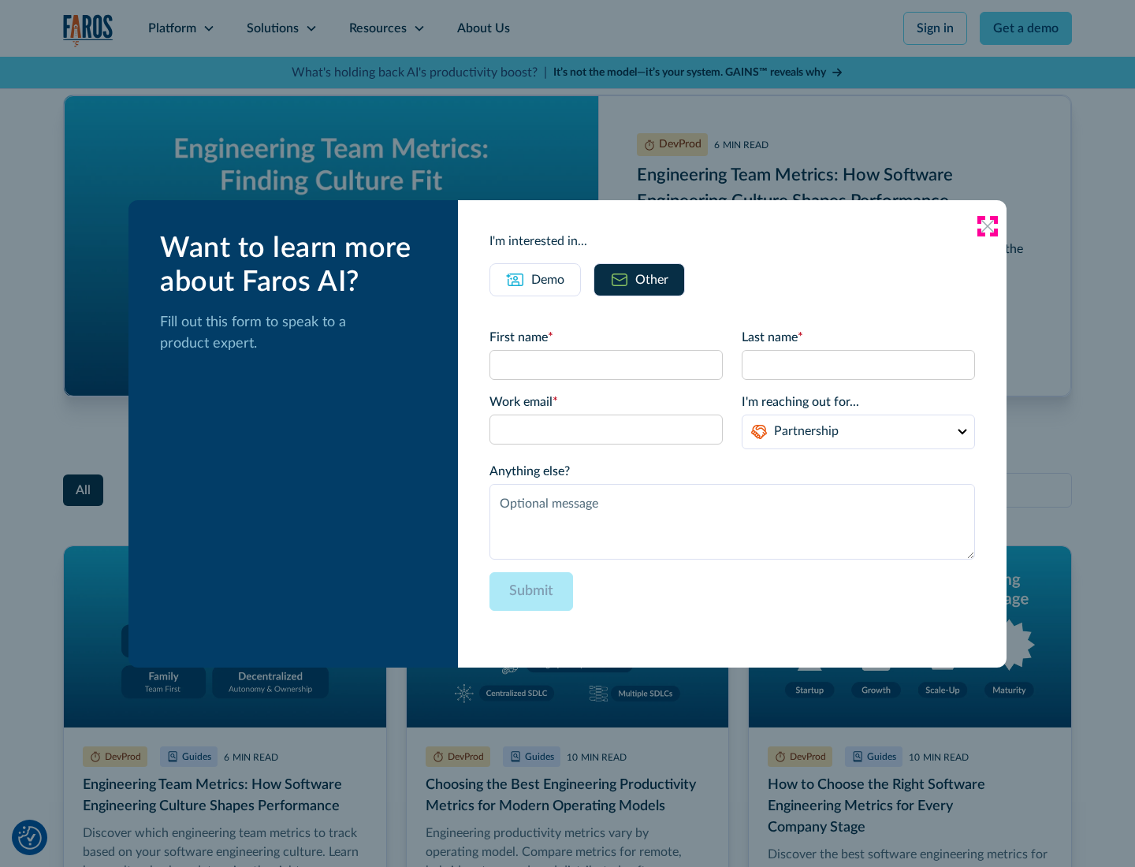
click at [988, 225] on icon at bounding box center [987, 226] width 13 height 13
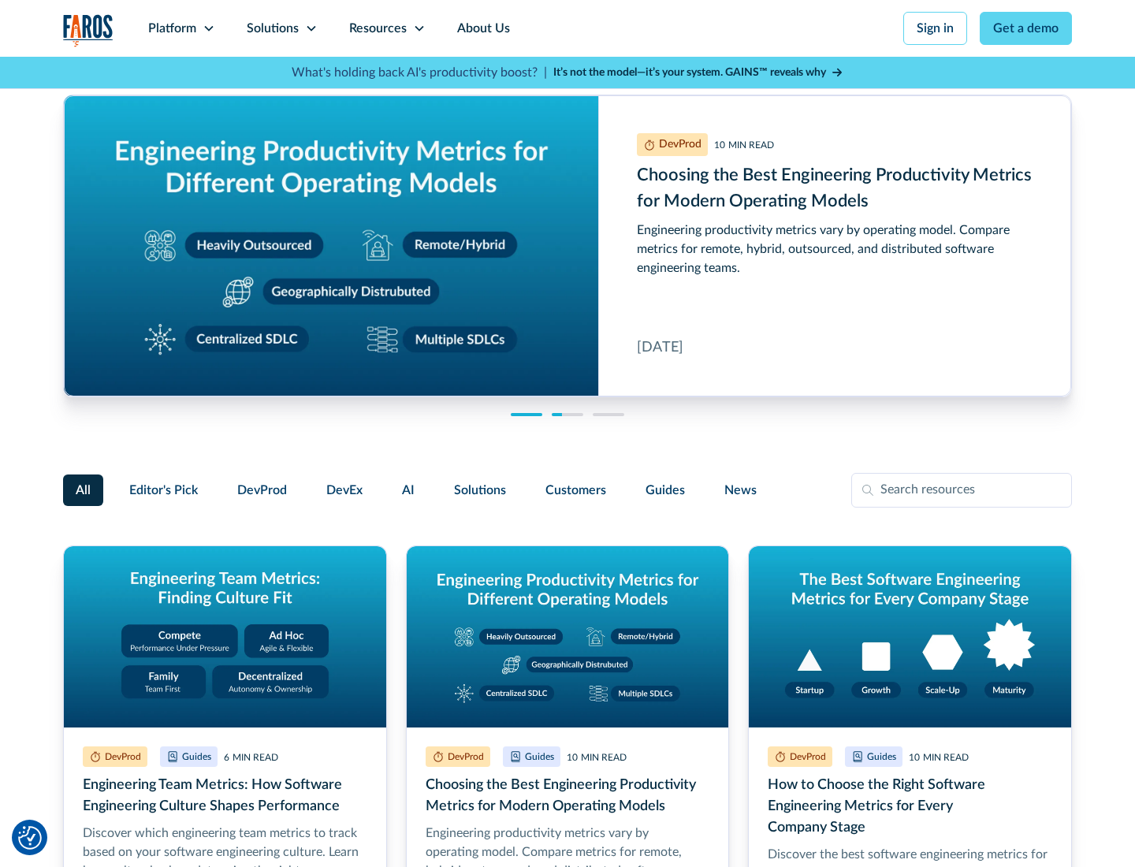
click at [482, 28] on link "About Us" at bounding box center [483, 28] width 84 height 57
